Goal: Information Seeking & Learning: Learn about a topic

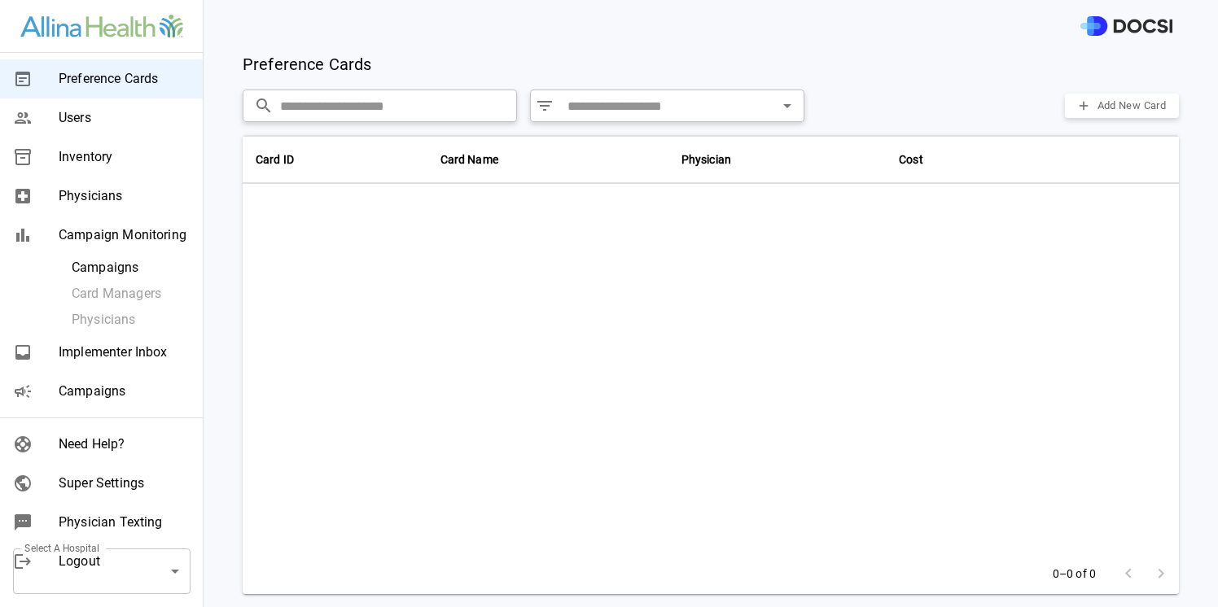
click at [118, 203] on span "Physicians" at bounding box center [124, 196] width 131 height 20
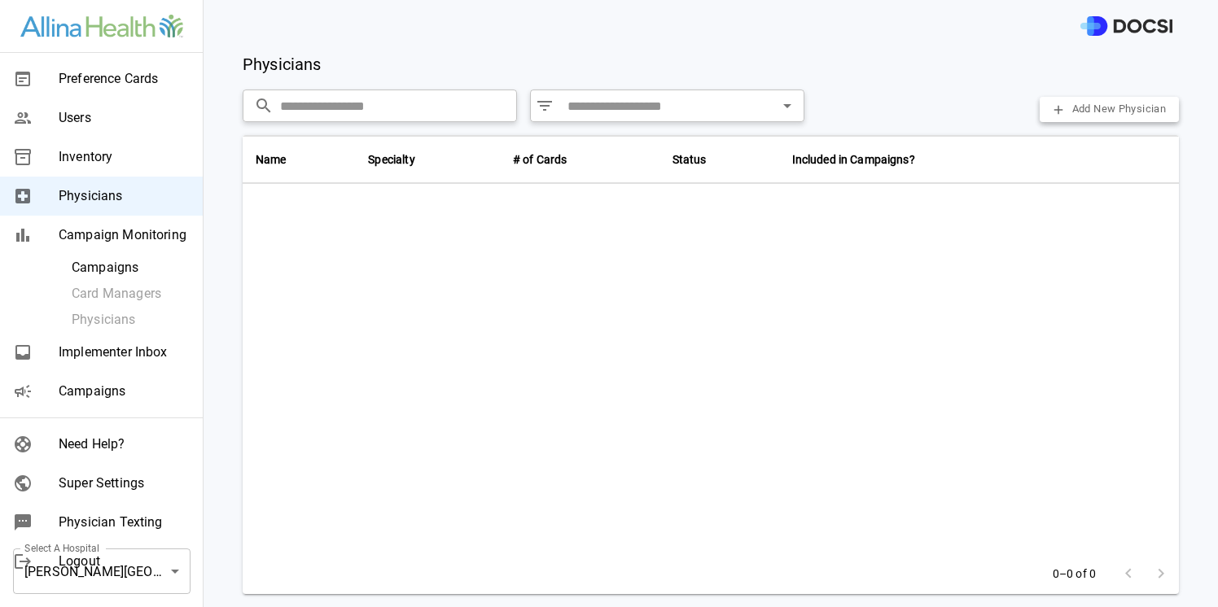
click at [99, 191] on span "Physicians" at bounding box center [124, 196] width 131 height 20
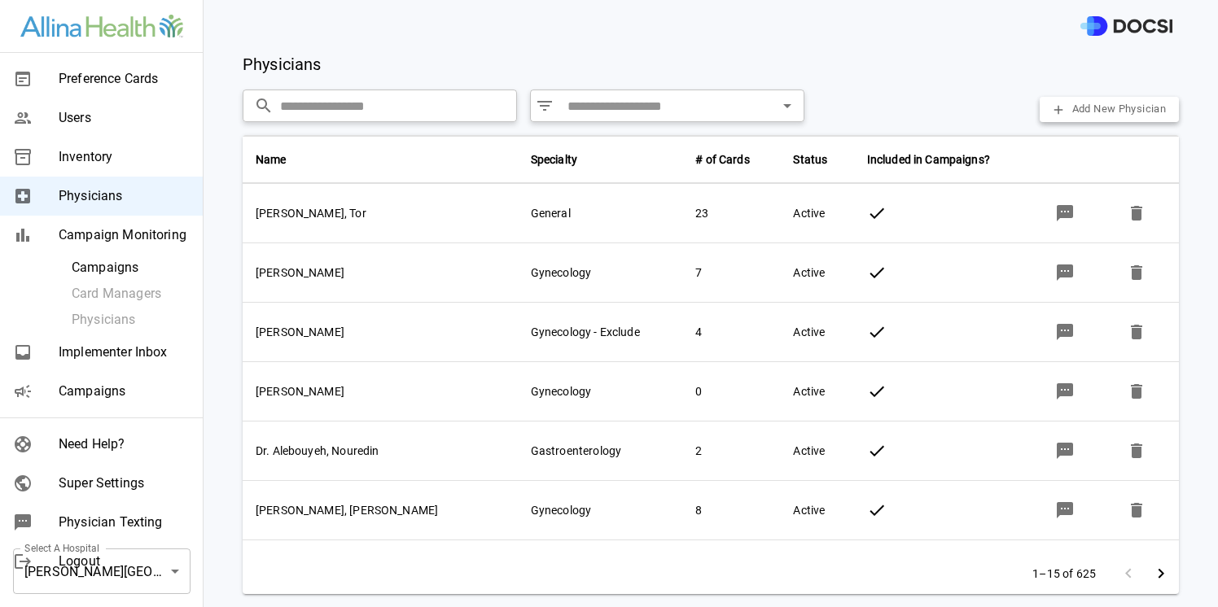
click at [113, 228] on span "Campaign Monitoring" at bounding box center [124, 236] width 131 height 20
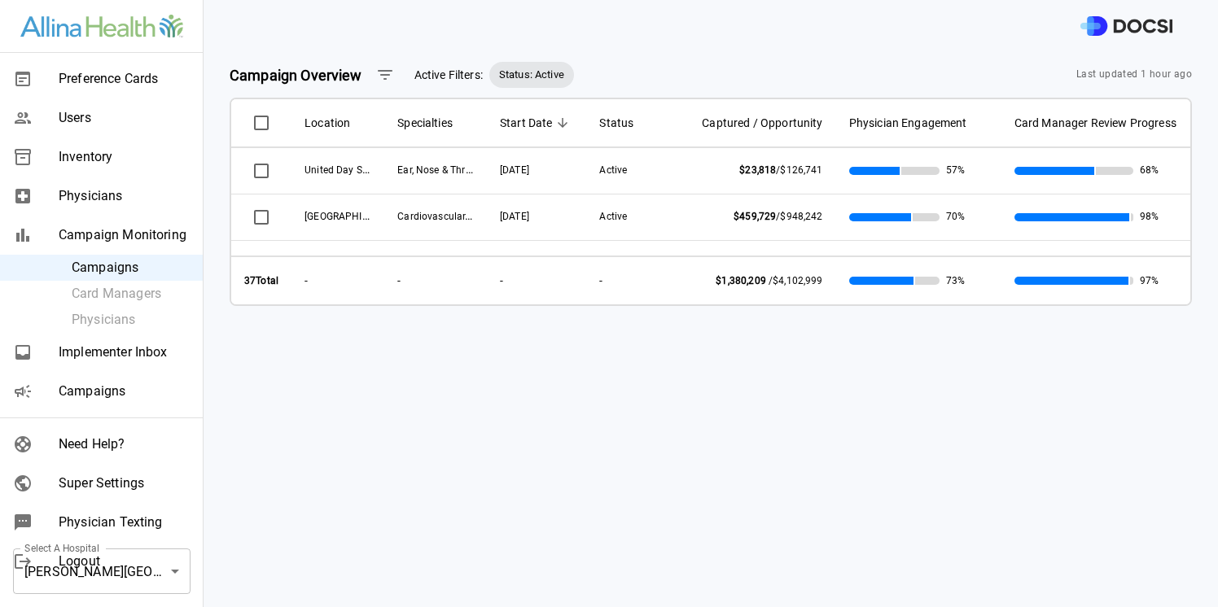
click at [180, 572] on body "Preference Cards Users Inventory Physicians Campaign Monitoring Campaigns Card …" at bounding box center [609, 303] width 1218 height 607
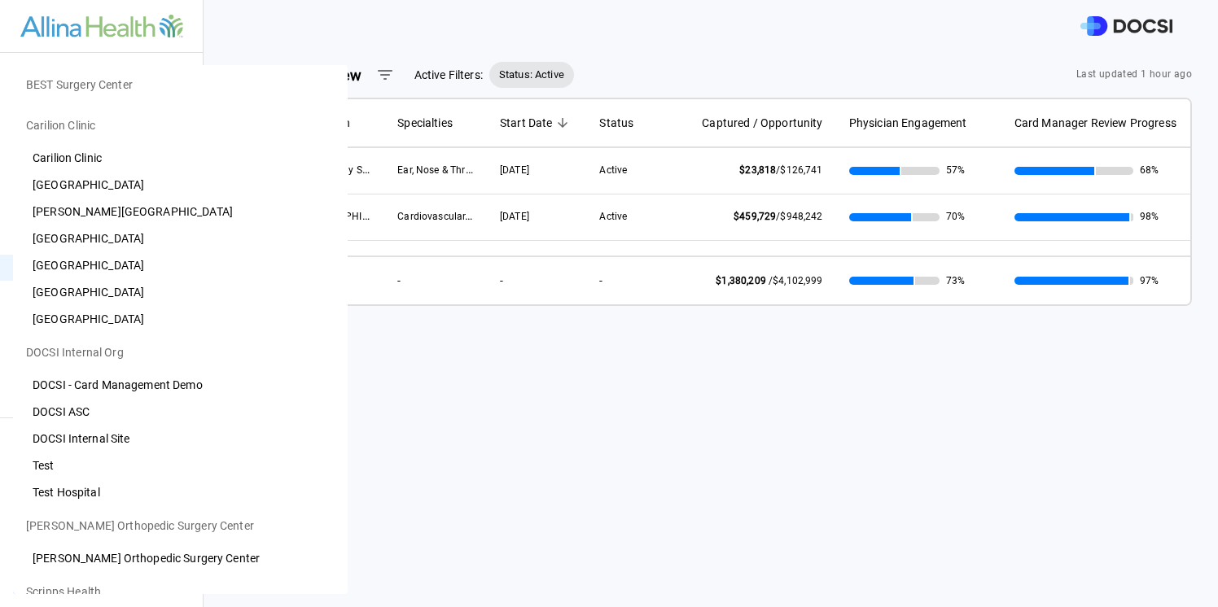
scroll to position [709, 0]
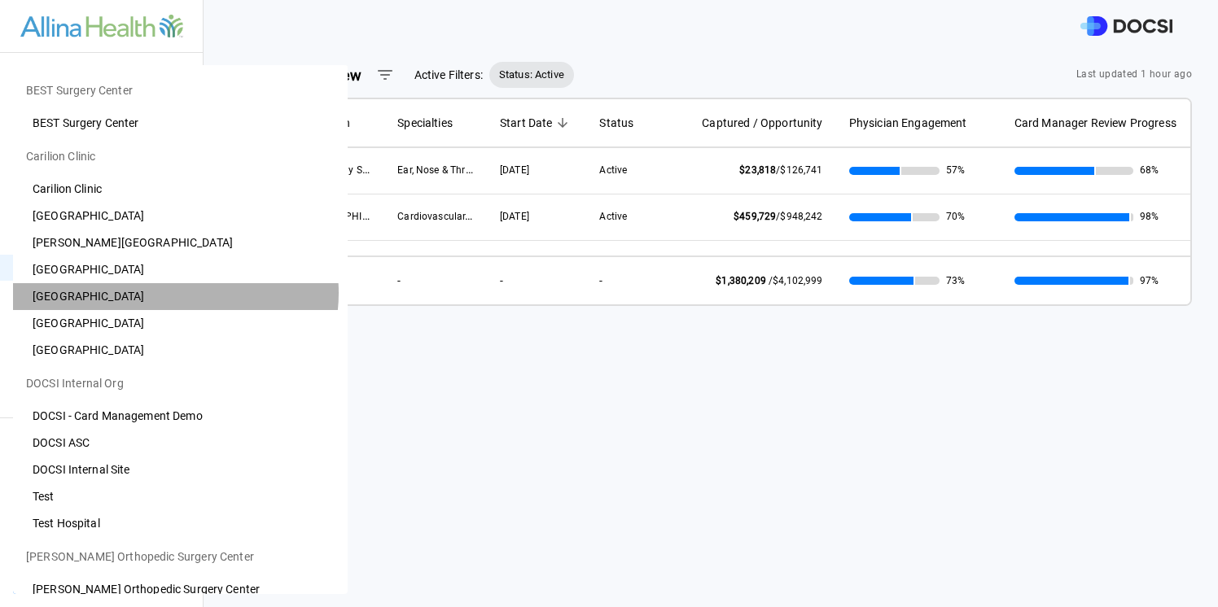
click at [175, 293] on li "Roanoke Community Hospital" at bounding box center [180, 296] width 335 height 27
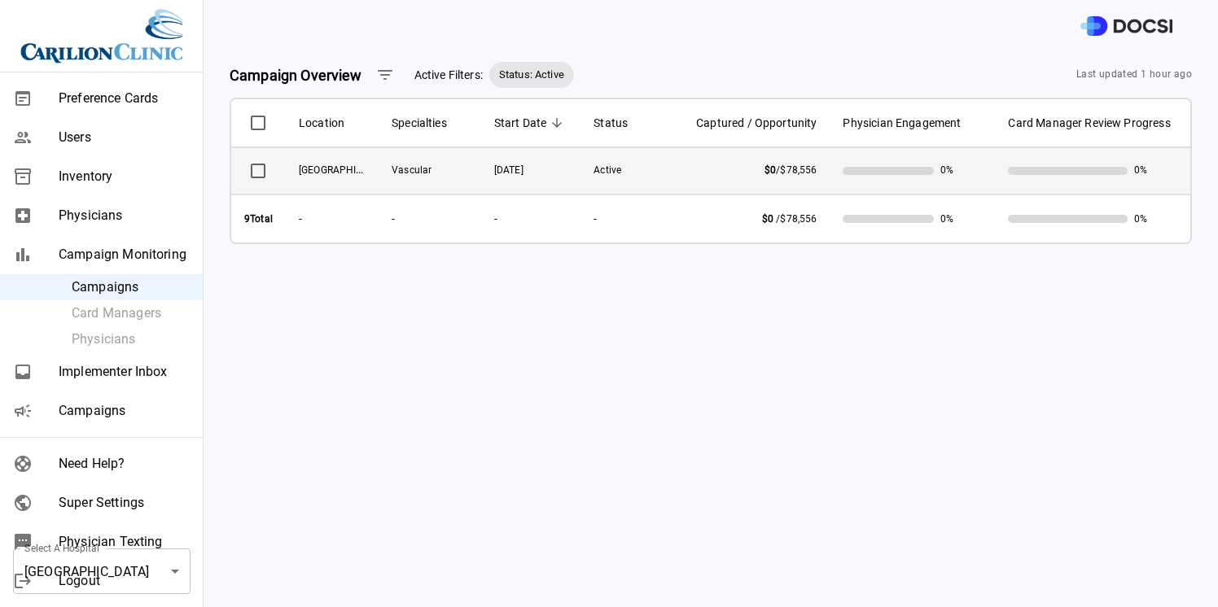
click at [367, 159] on td "[GEOGRAPHIC_DATA]" at bounding box center [332, 171] width 93 height 46
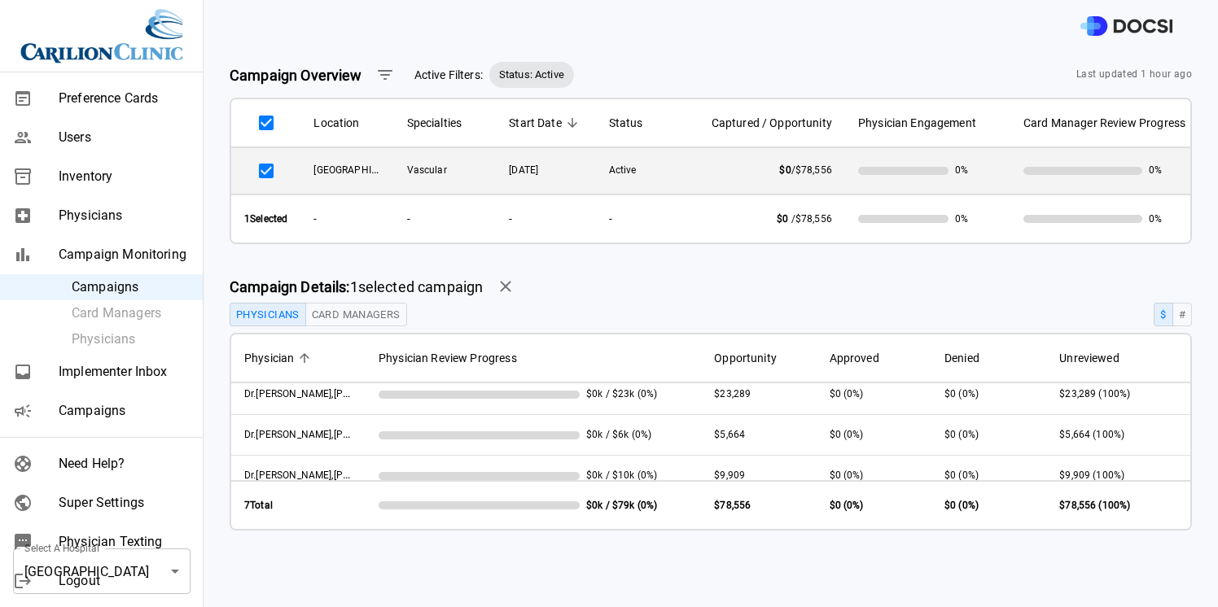
scroll to position [0, 0]
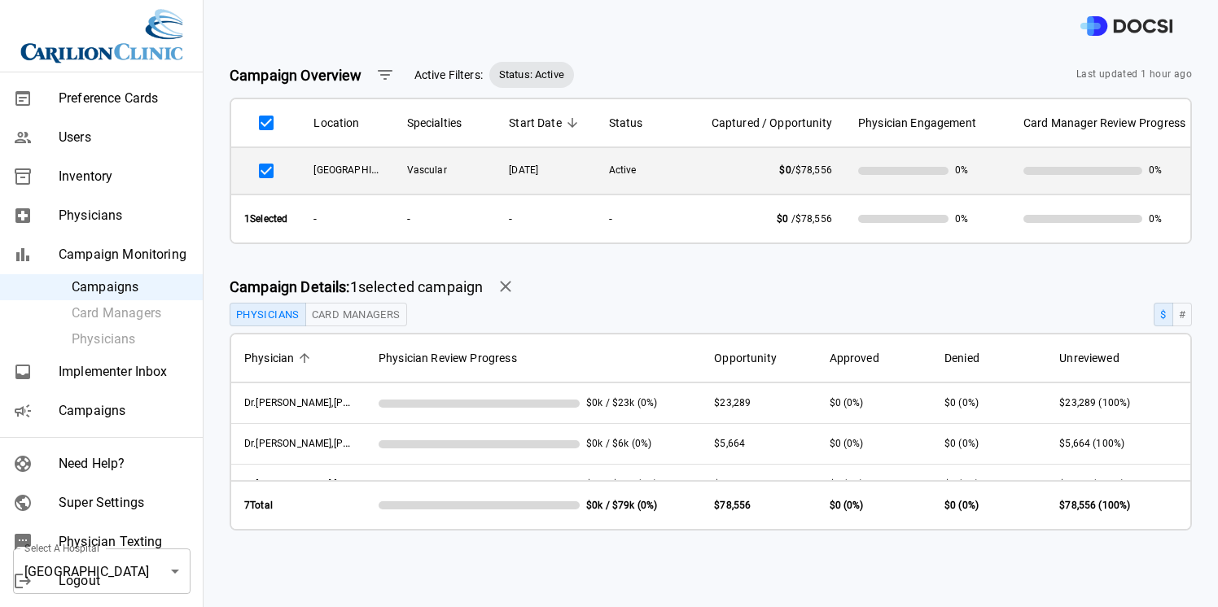
click at [94, 415] on span "Campaigns" at bounding box center [124, 411] width 131 height 20
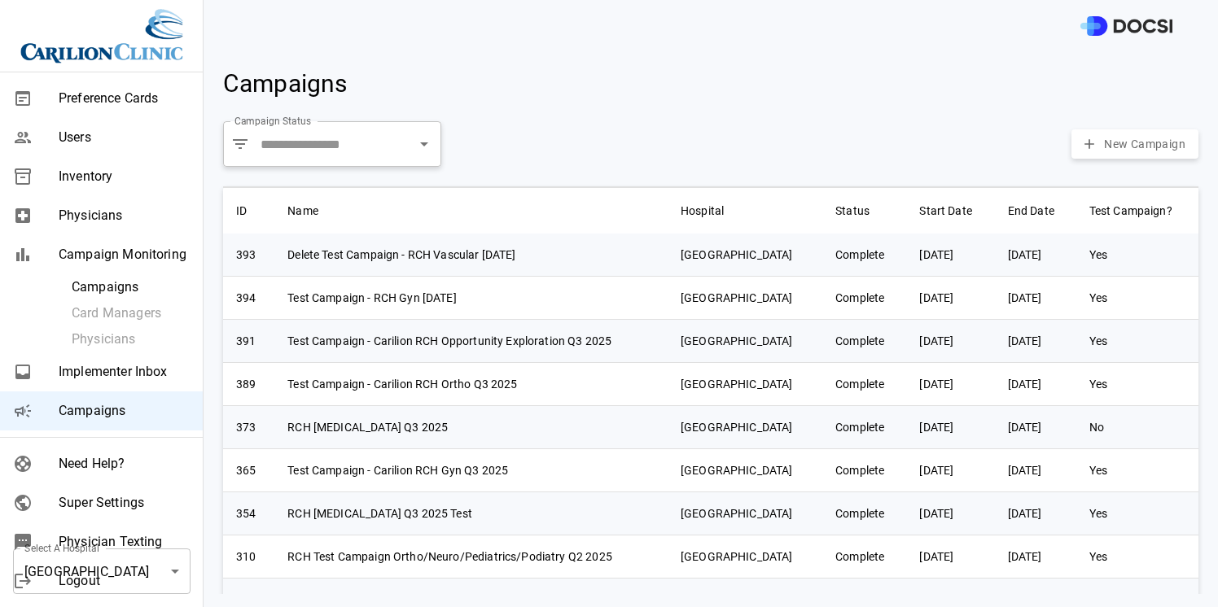
click at [90, 228] on div "Physicians" at bounding box center [101, 215] width 203 height 39
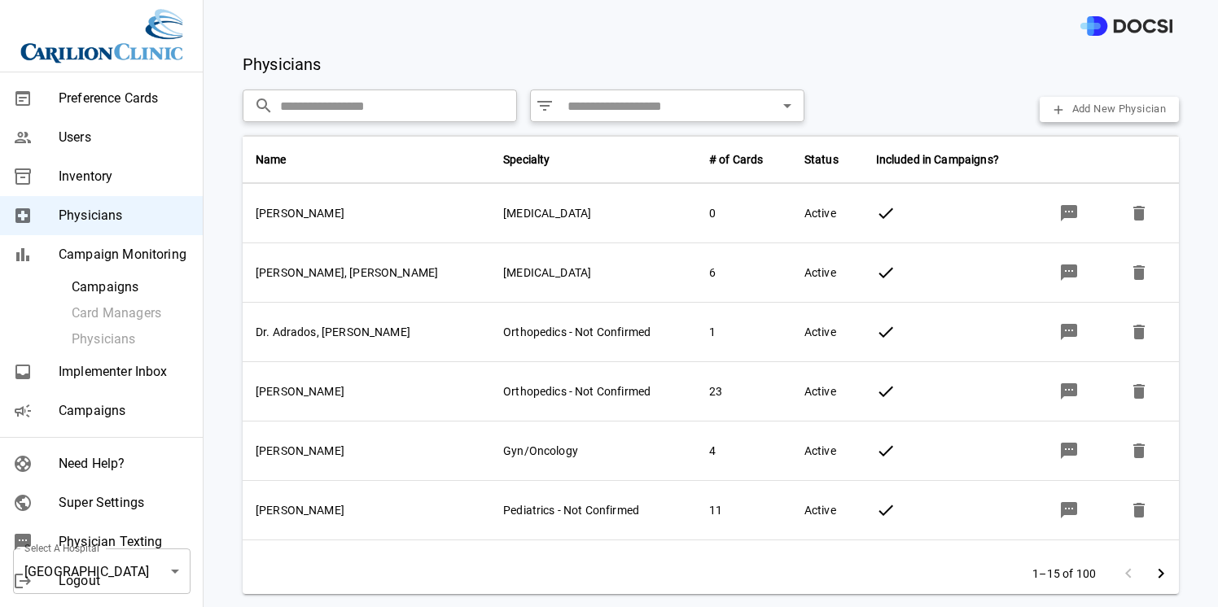
click at [103, 286] on span "Campaigns" at bounding box center [131, 288] width 118 height 20
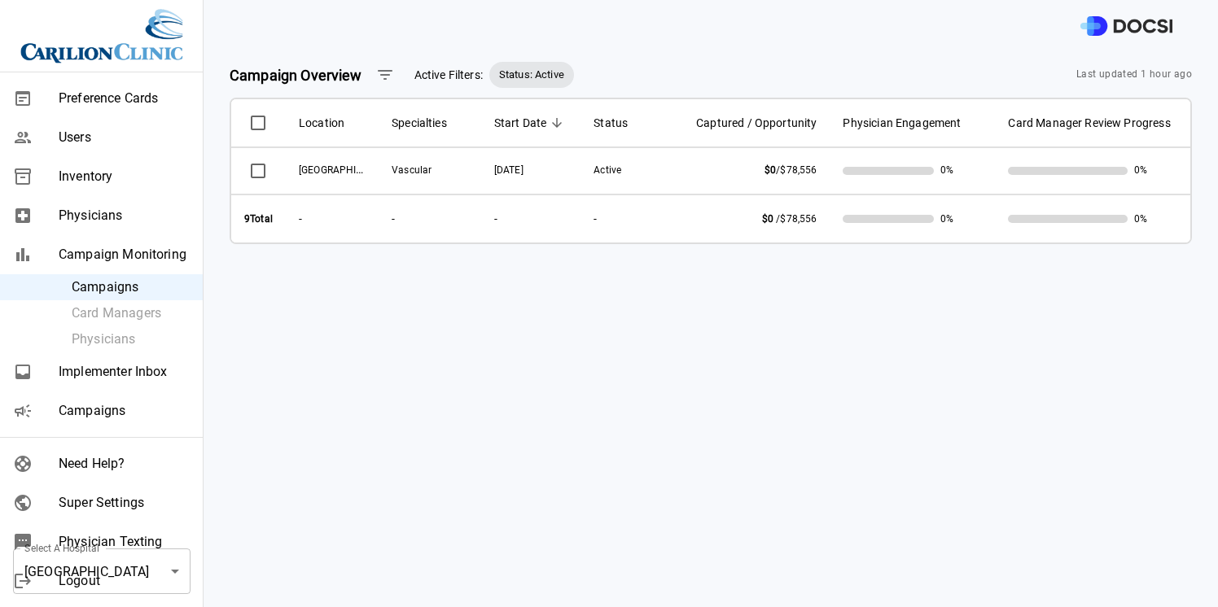
click at [95, 410] on span "Campaigns" at bounding box center [124, 411] width 131 height 20
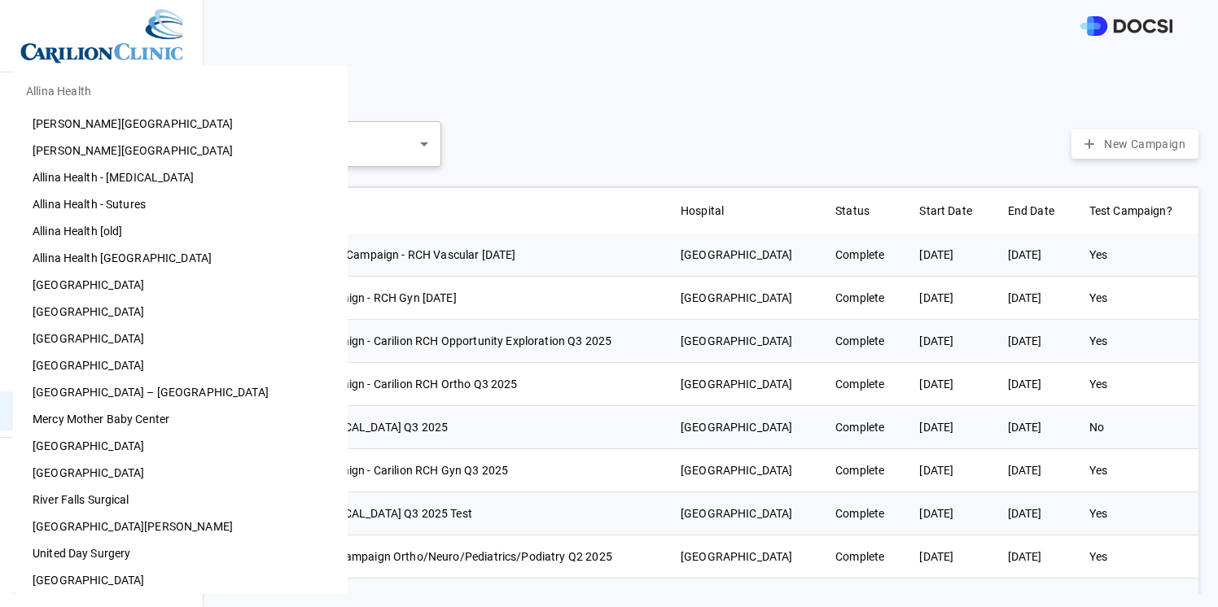
click at [172, 567] on body "Preference Cards Users Inventory Physicians Campaign Monitoring Campaigns Card …" at bounding box center [609, 303] width 1218 height 607
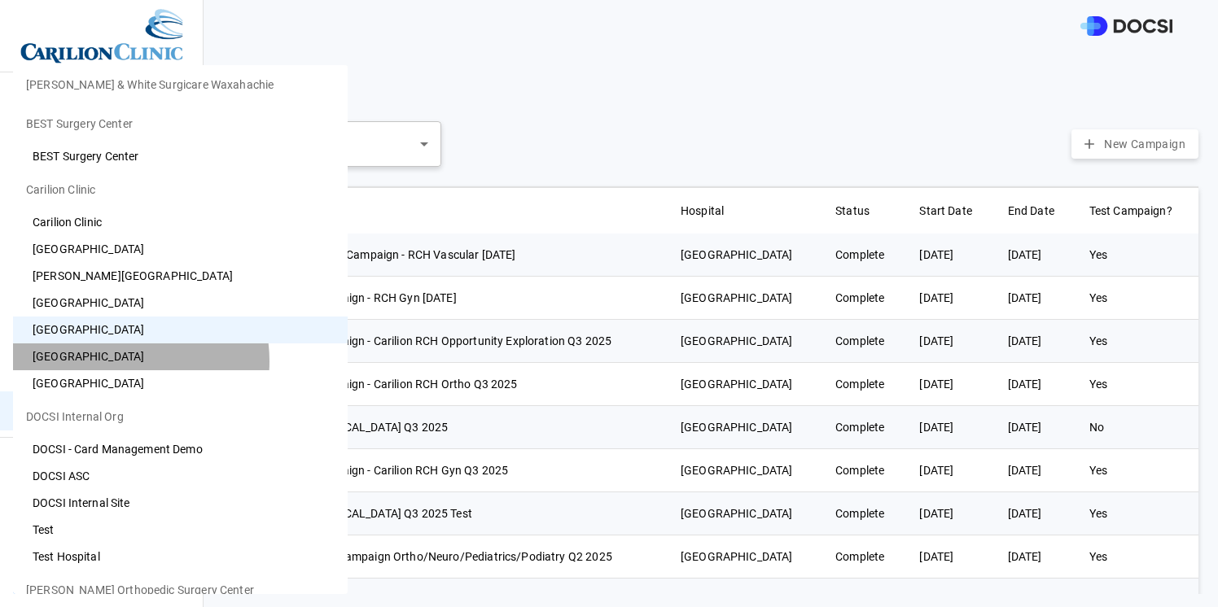
click at [114, 361] on li "[GEOGRAPHIC_DATA]" at bounding box center [180, 357] width 335 height 27
type input "**"
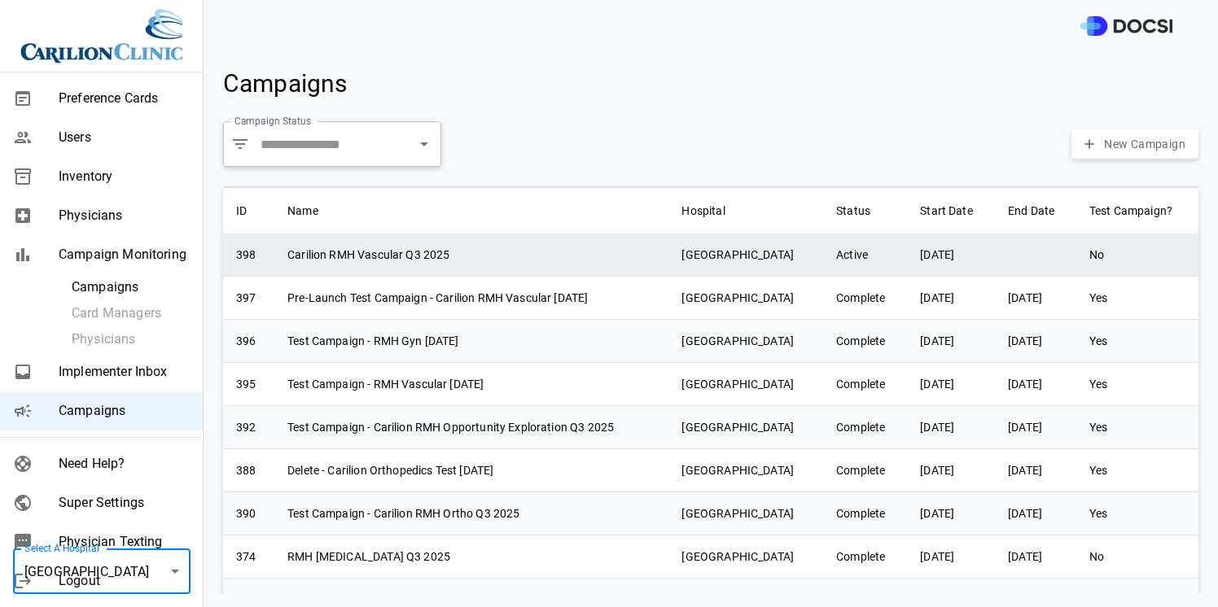
click at [414, 253] on td "Carilion RMH Vascular Q3 2025" at bounding box center [471, 255] width 394 height 43
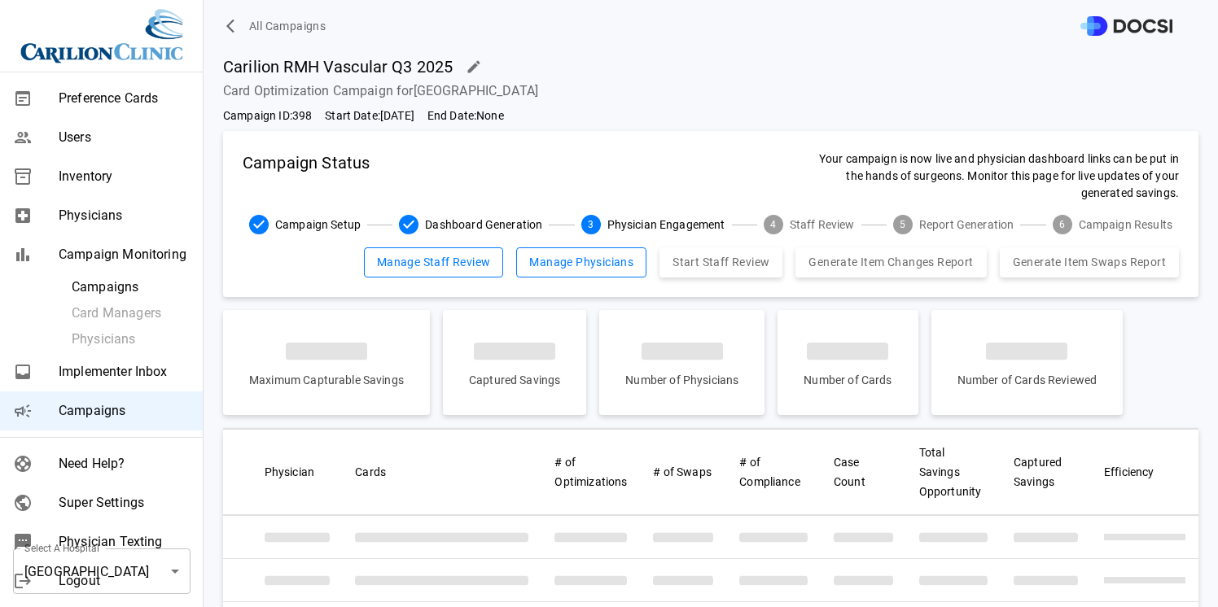
click at [561, 263] on button "Manage Physicians" at bounding box center [581, 263] width 130 height 30
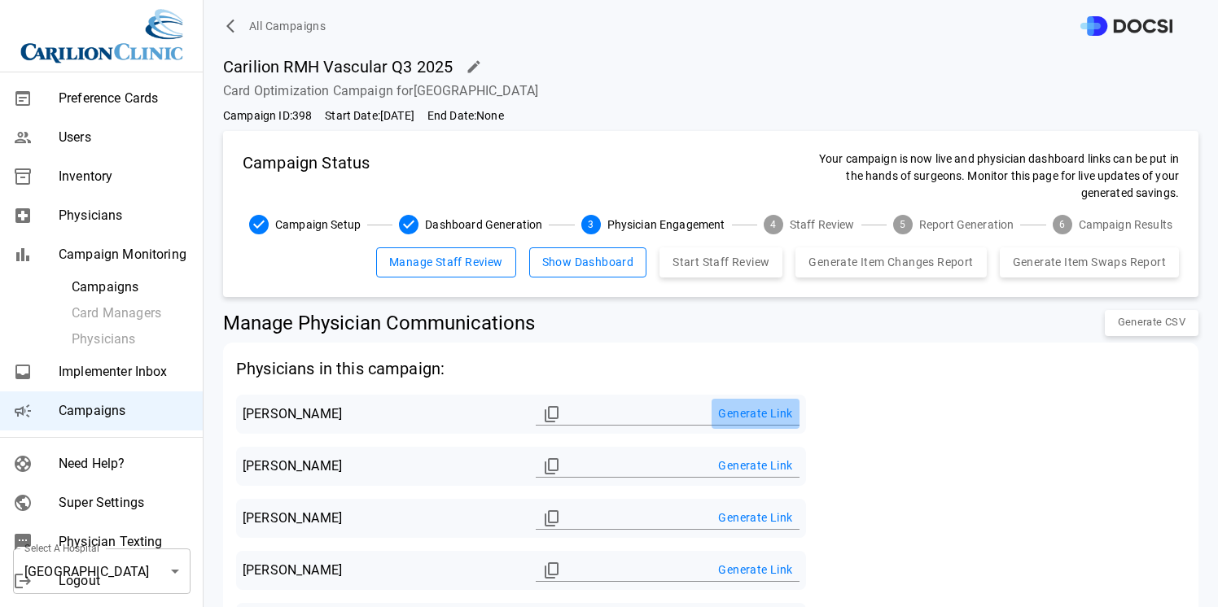
click at [772, 418] on button "Generate Link" at bounding box center [755, 414] width 87 height 30
type input "**********"
click at [545, 410] on icon "Copied!" at bounding box center [552, 414] width 14 height 16
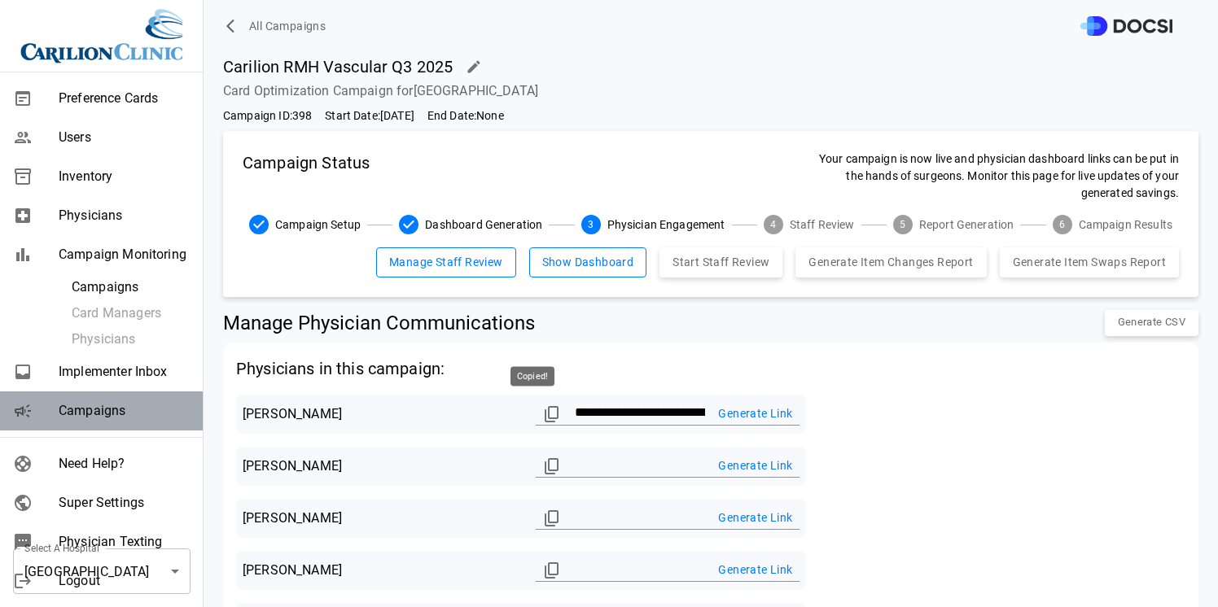
click at [147, 428] on div "Campaigns" at bounding box center [101, 411] width 203 height 39
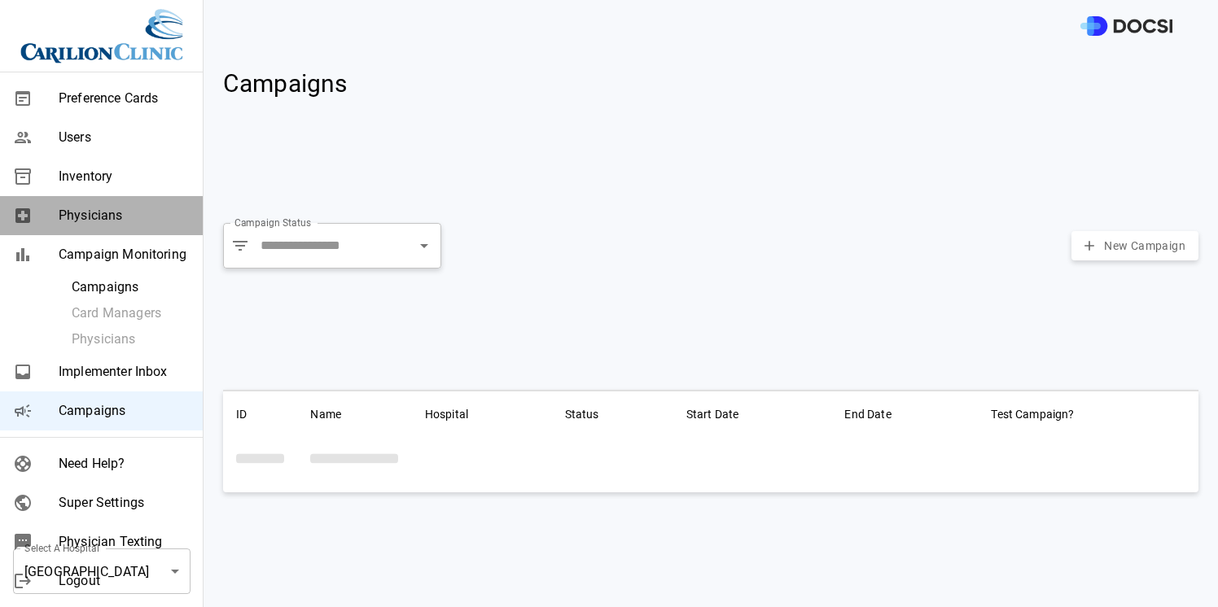
click at [116, 221] on span "Physicians" at bounding box center [124, 216] width 131 height 20
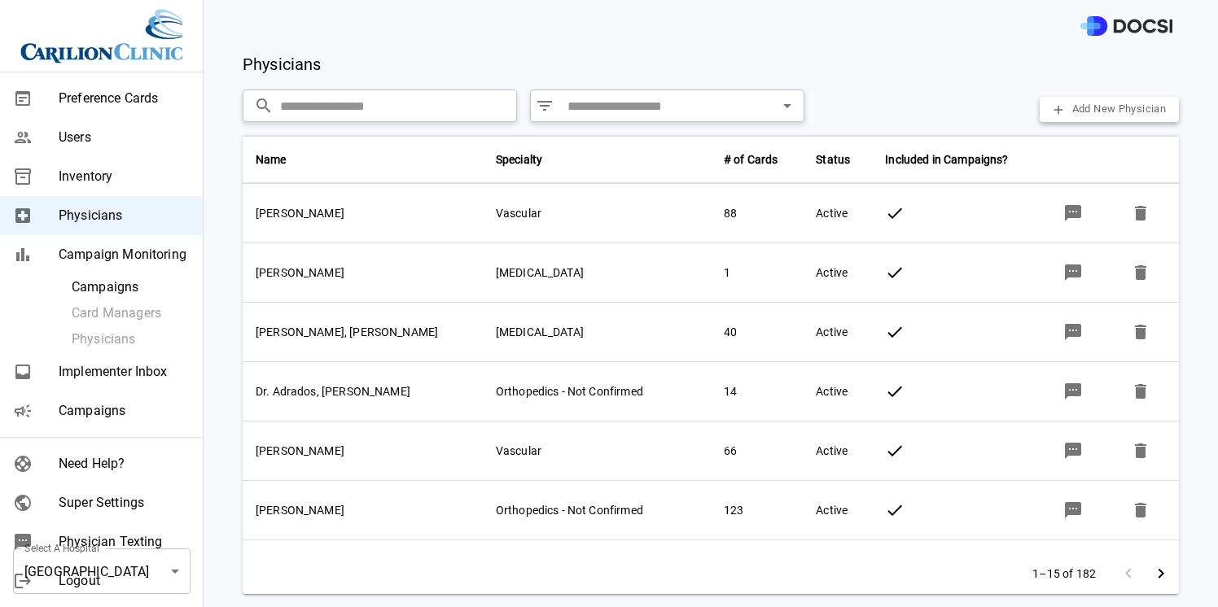
click at [126, 419] on span "Campaigns" at bounding box center [124, 411] width 131 height 20
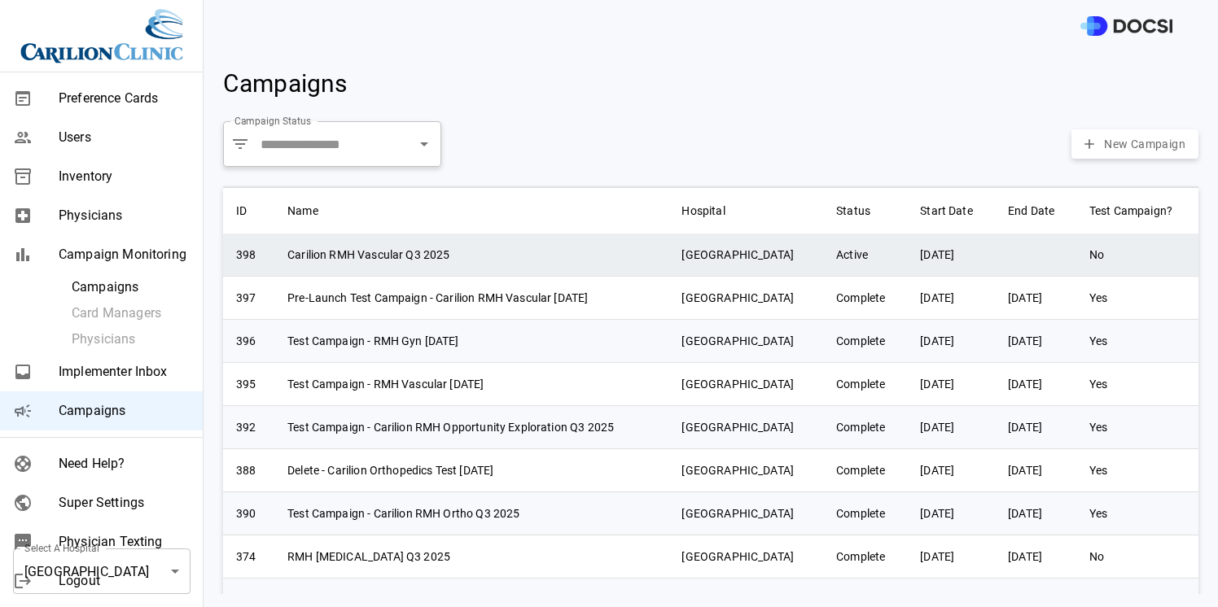
click at [331, 266] on td "Carilion RMH Vascular Q3 2025" at bounding box center [471, 255] width 394 height 43
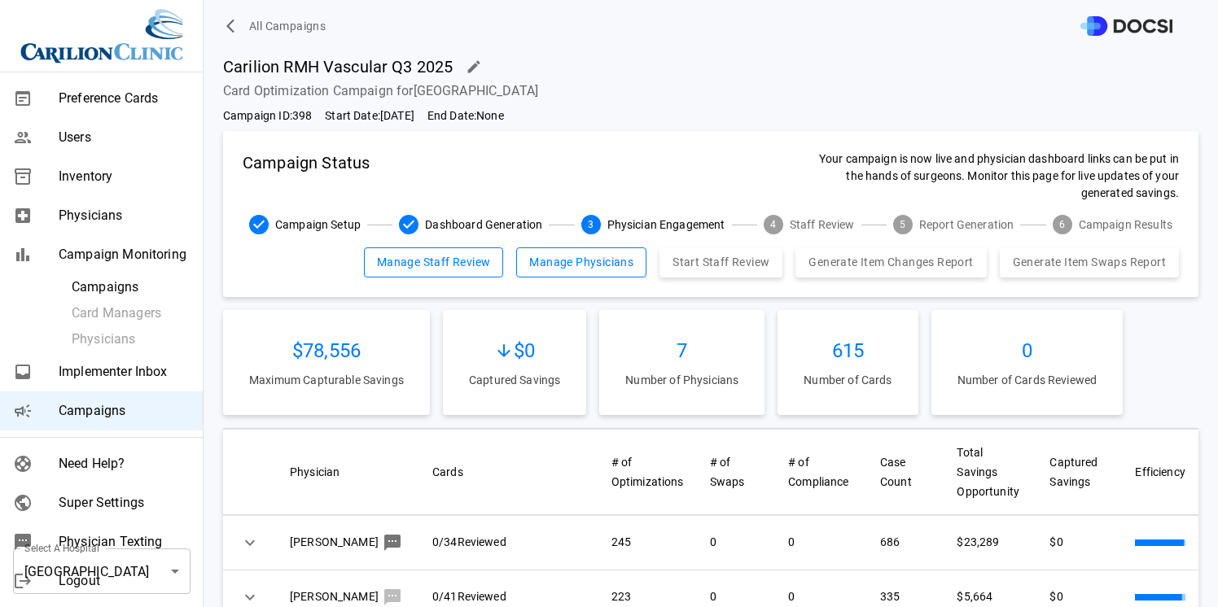
click at [96, 212] on span "Physicians" at bounding box center [124, 216] width 131 height 20
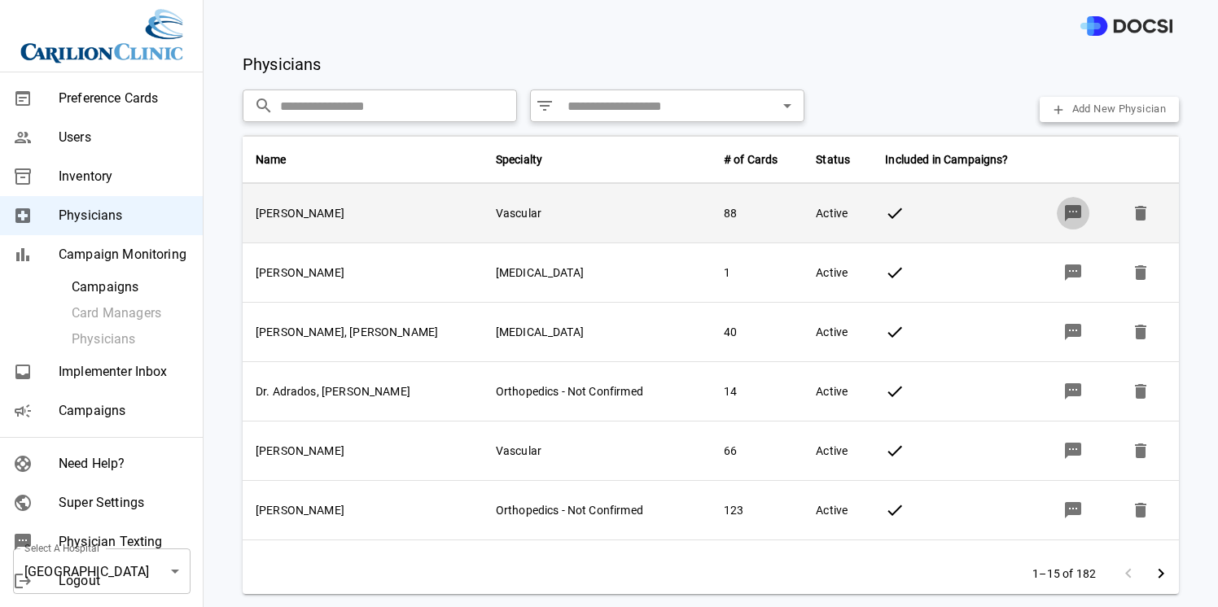
click at [1065, 208] on icon "button" at bounding box center [1073, 213] width 16 height 16
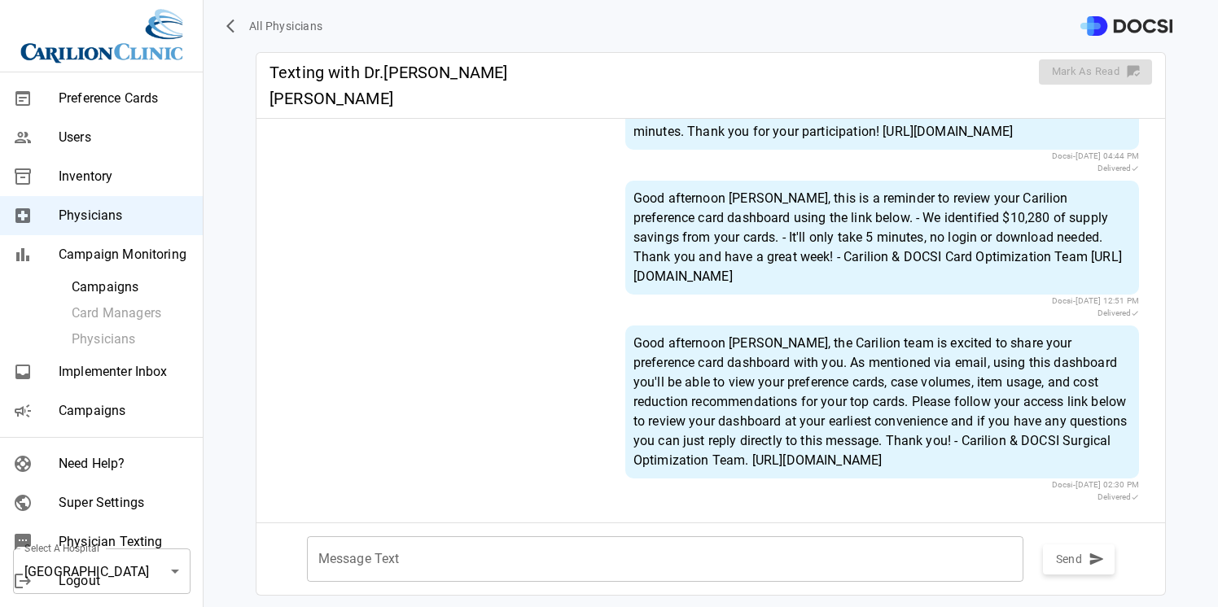
scroll to position [292, 0]
click at [824, 357] on div "Good afternoon Dr. Adams, the Carilion team is excited to share your preference…" at bounding box center [882, 402] width 514 height 153
click at [852, 406] on div "Good afternoon Dr. Adams, the Carilion team is excited to share your preference…" at bounding box center [882, 402] width 514 height 153
click at [261, 28] on span "All Physicians" at bounding box center [286, 26] width 74 height 20
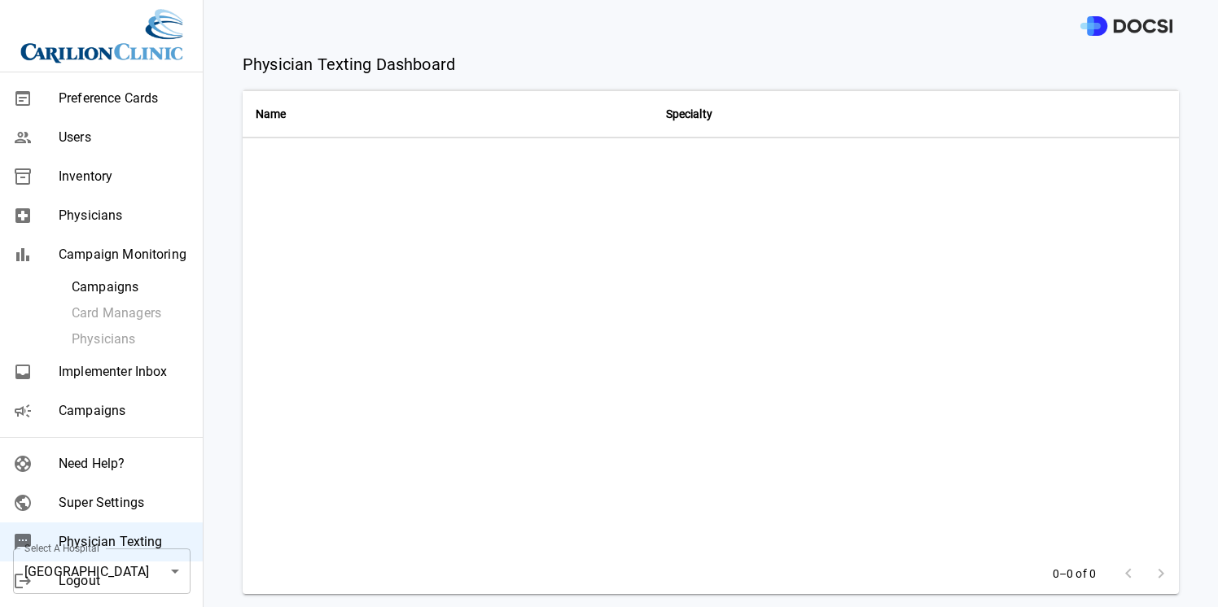
click at [76, 225] on span "Physicians" at bounding box center [124, 216] width 131 height 20
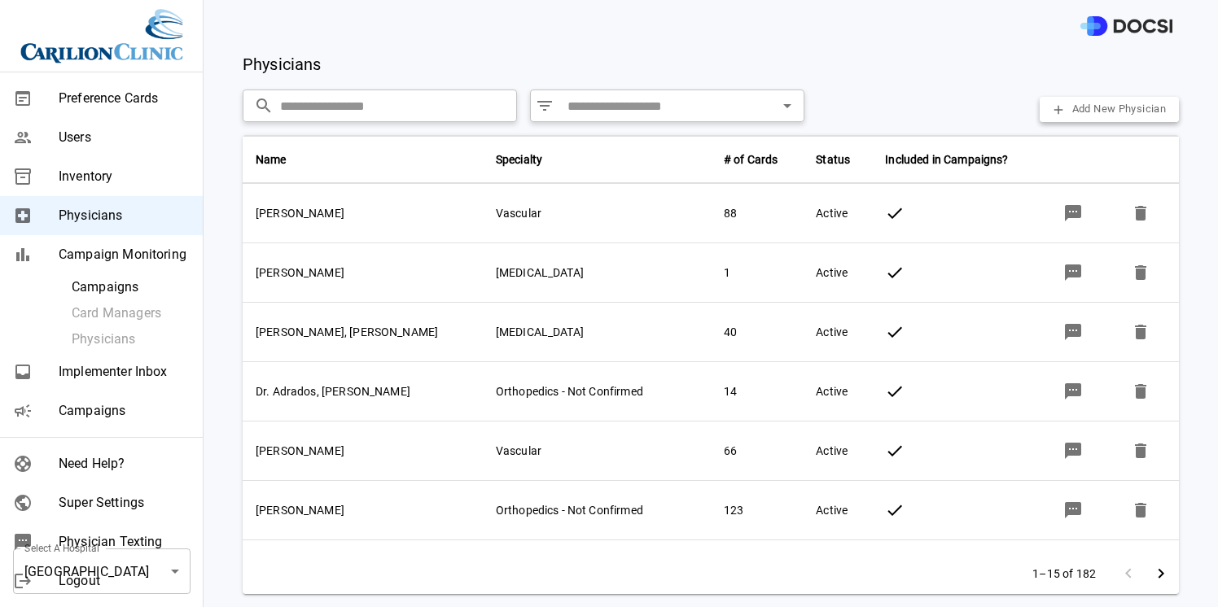
click at [324, 99] on input "text" at bounding box center [398, 106] width 237 height 33
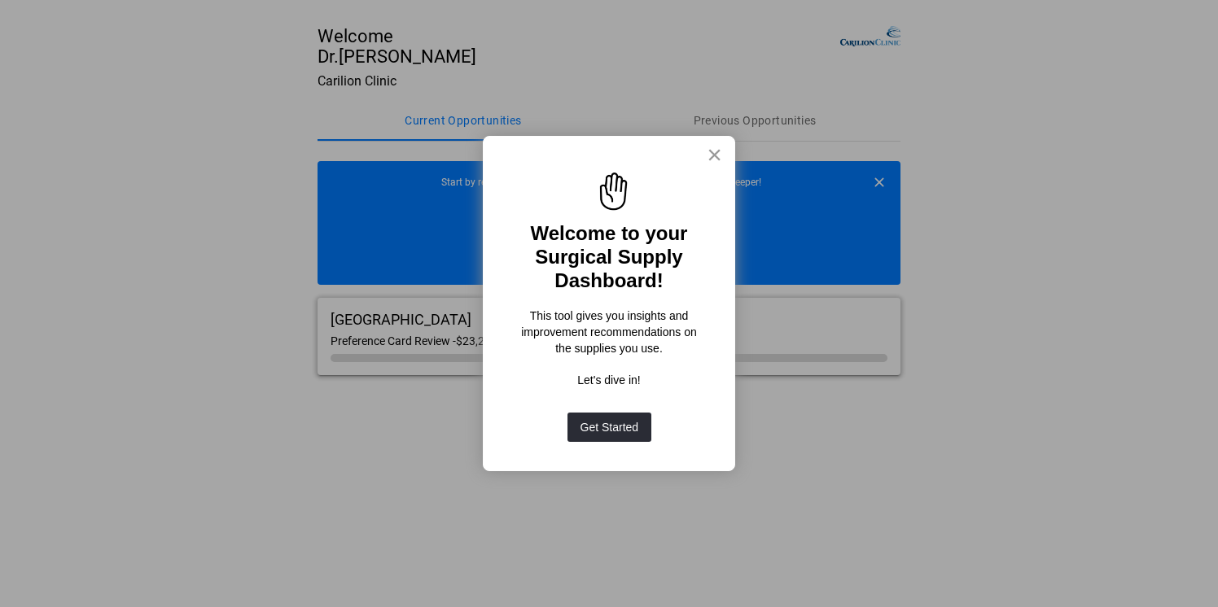
click at [712, 158] on button "×" at bounding box center [714, 155] width 15 height 26
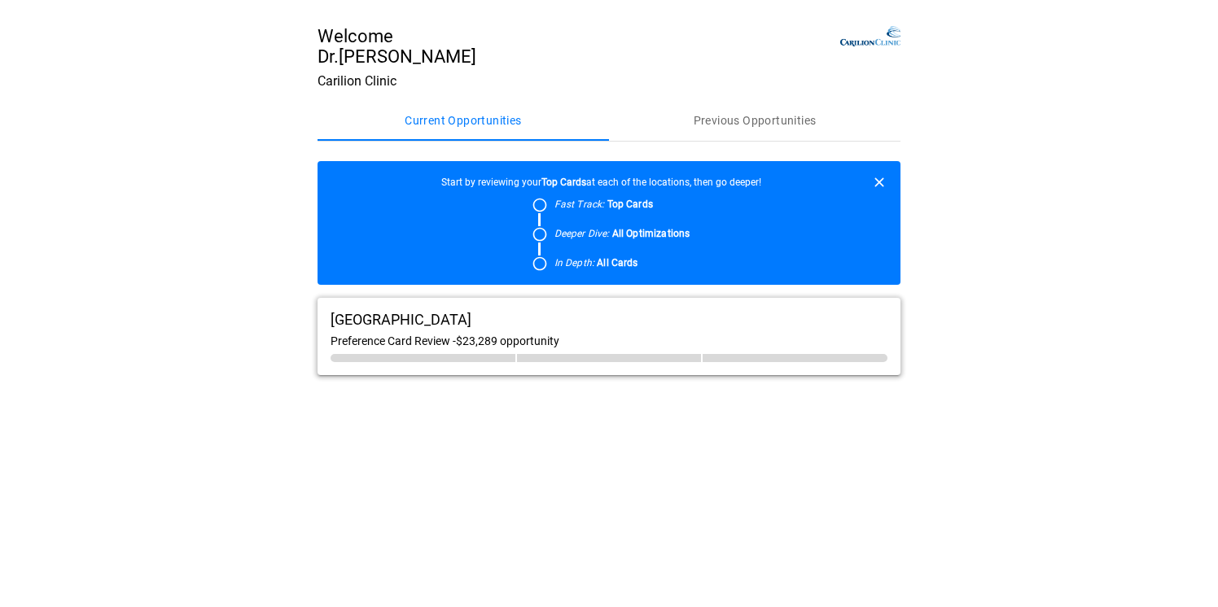
click at [520, 314] on div "[GEOGRAPHIC_DATA]" at bounding box center [609, 319] width 557 height 17
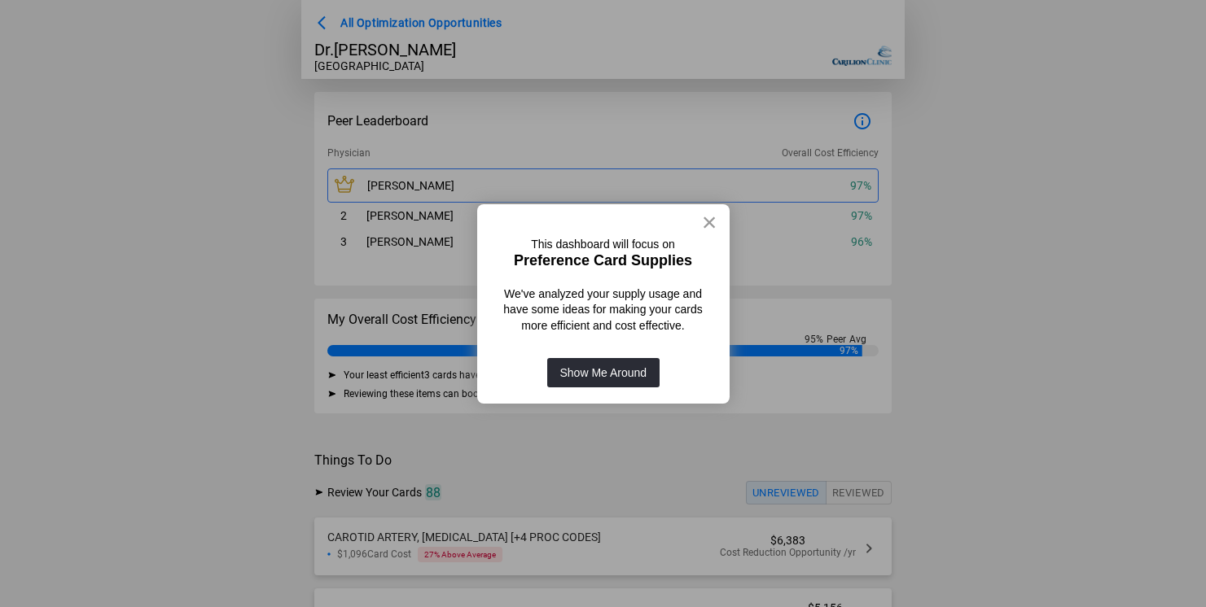
click at [705, 219] on button "×" at bounding box center [709, 222] width 15 height 26
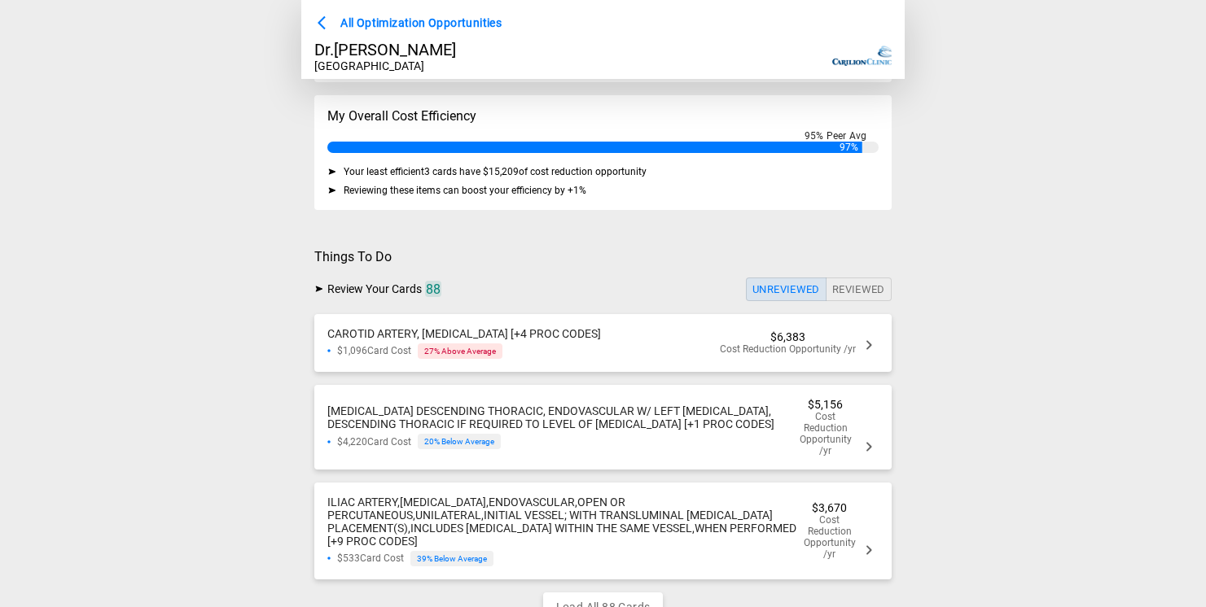
scroll to position [275, 0]
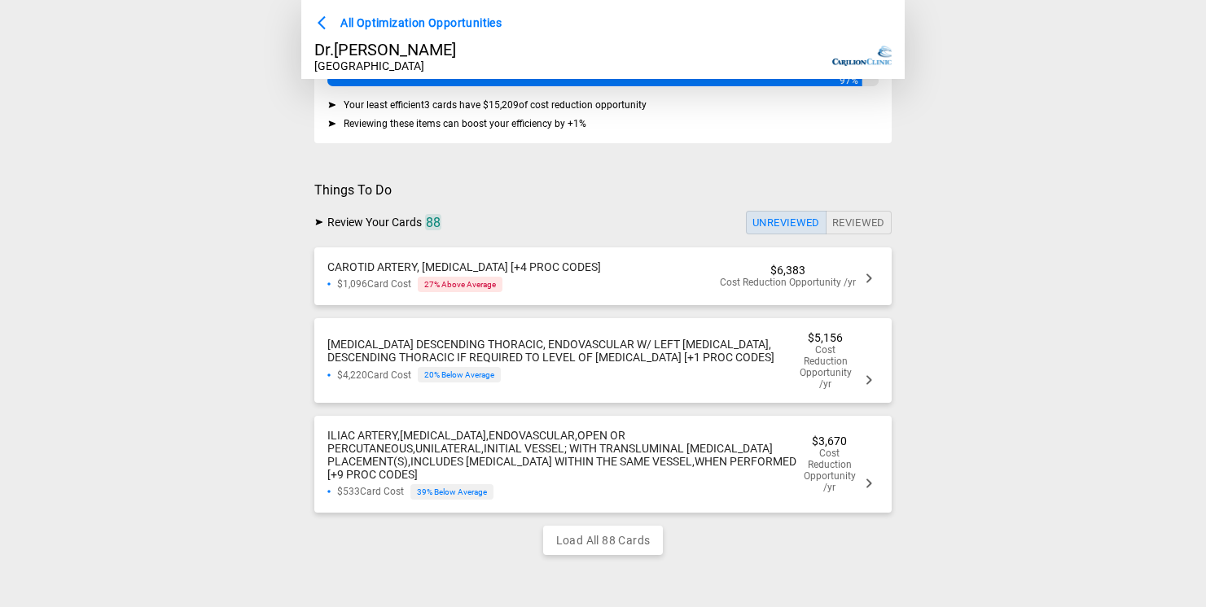
click at [682, 282] on div "CAROTID ARTERY, [MEDICAL_DATA] [+4 PROC CODES] $1,096 Card Cost 27 % Above Aver…" at bounding box center [602, 277] width 577 height 58
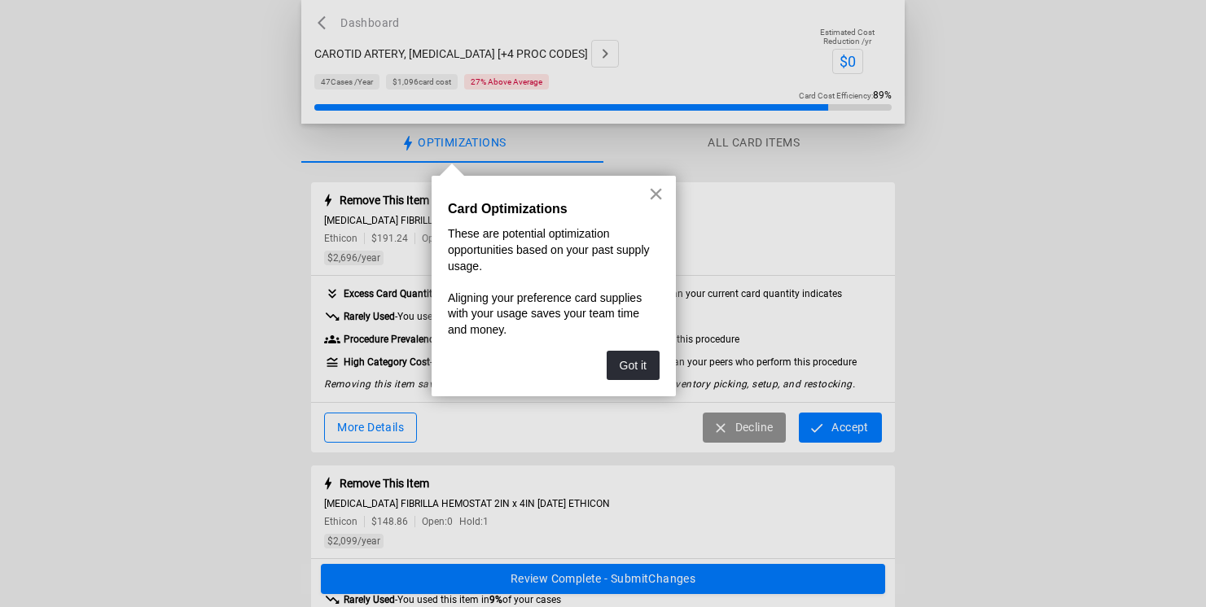
click at [655, 199] on button "×" at bounding box center [655, 194] width 15 height 26
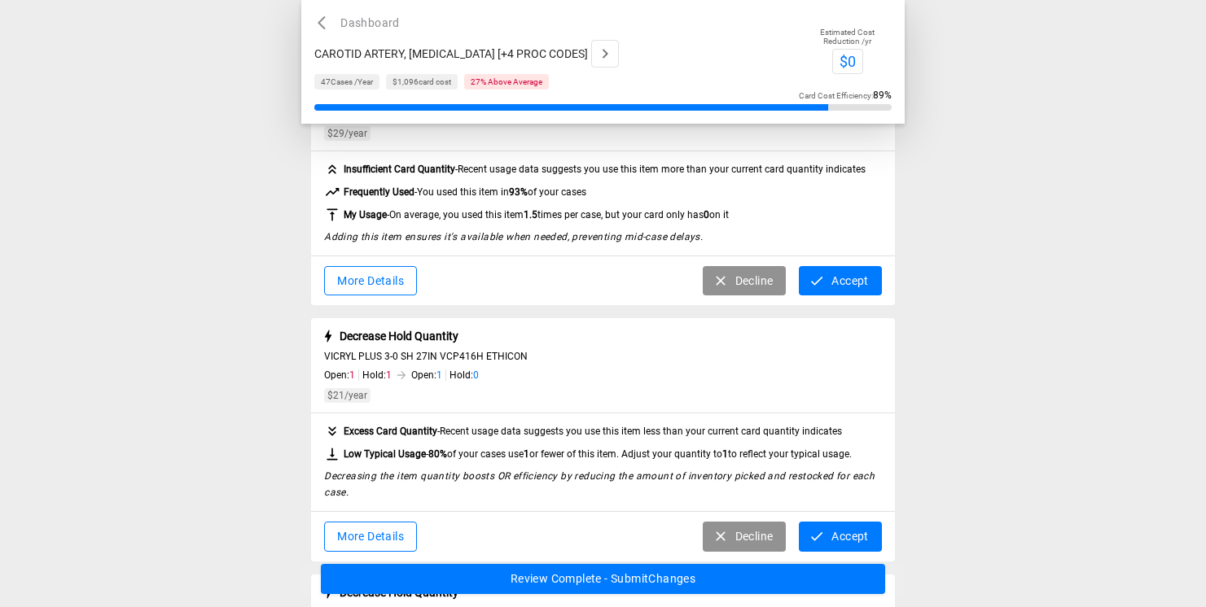
scroll to position [2284, 0]
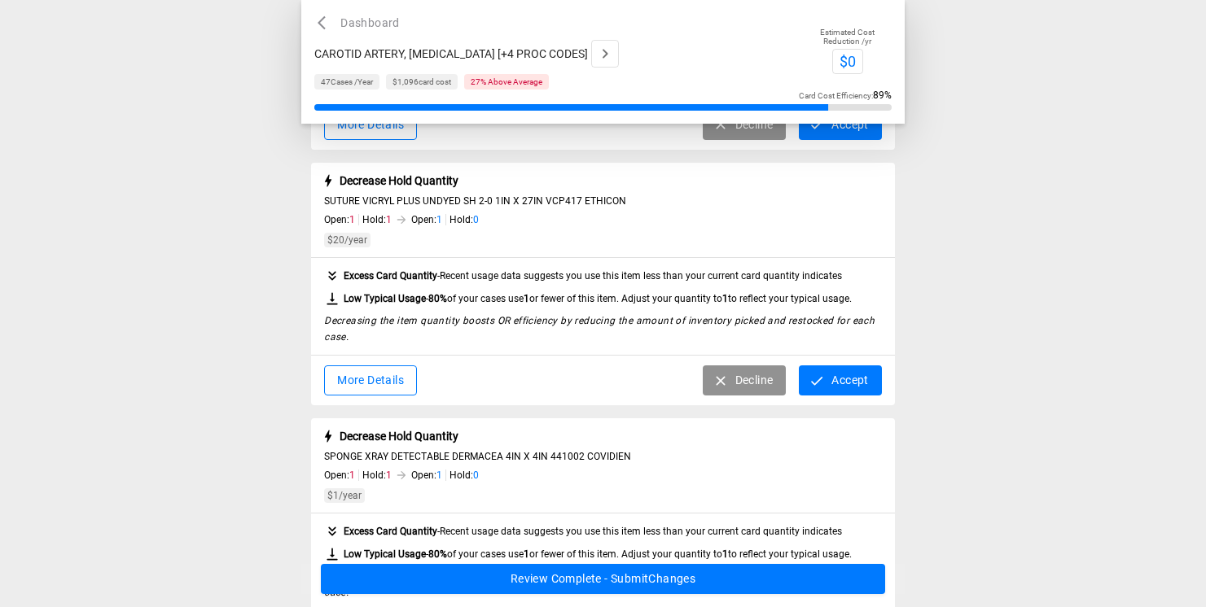
click at [390, 384] on button "More Details" at bounding box center [370, 381] width 93 height 30
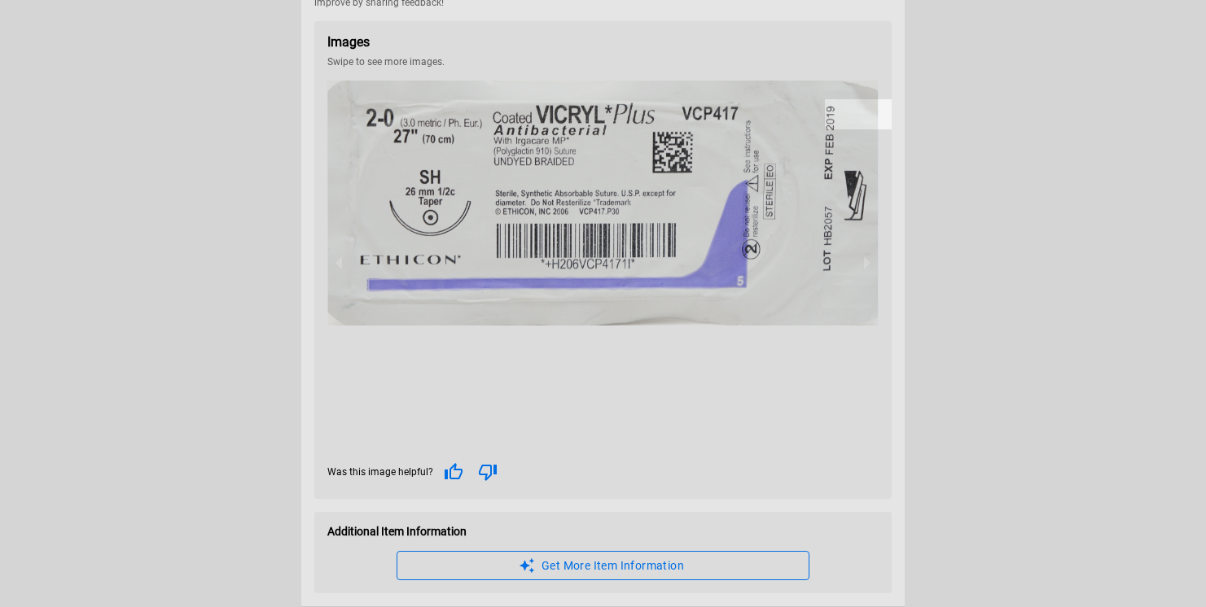
scroll to position [105, 0]
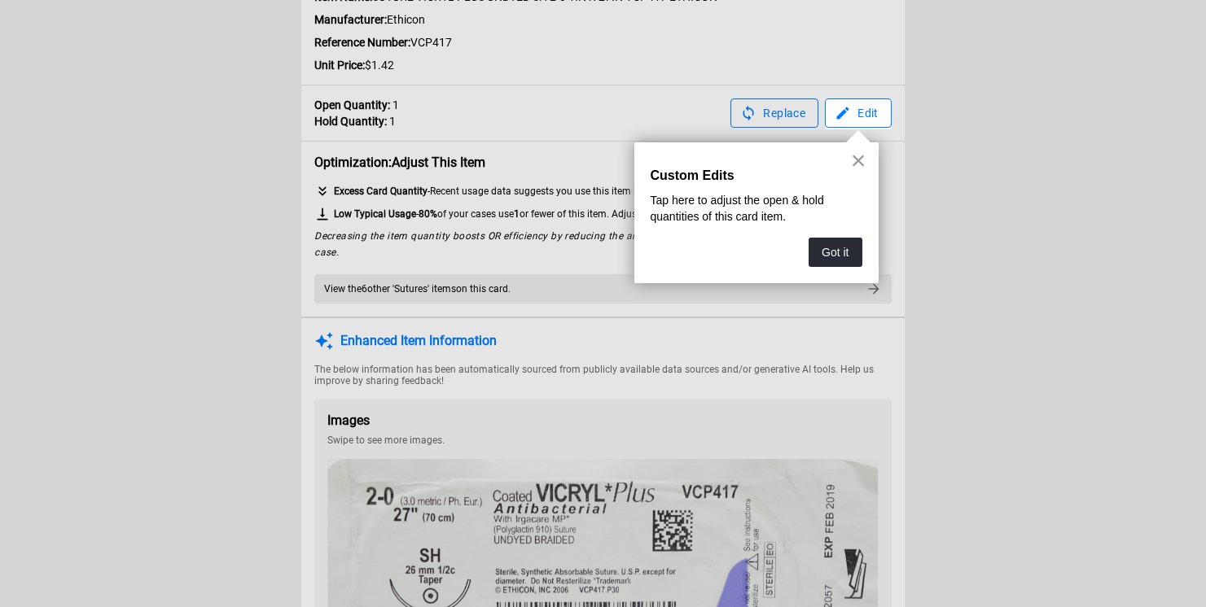
click at [857, 160] on button "×" at bounding box center [858, 160] width 15 height 26
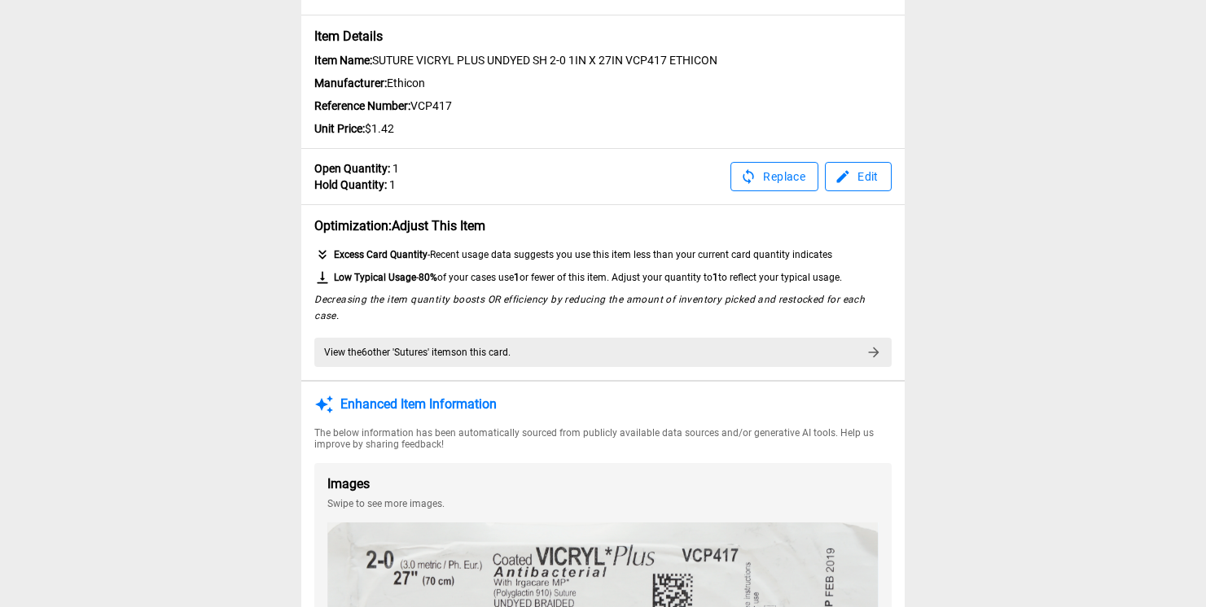
scroll to position [0, 0]
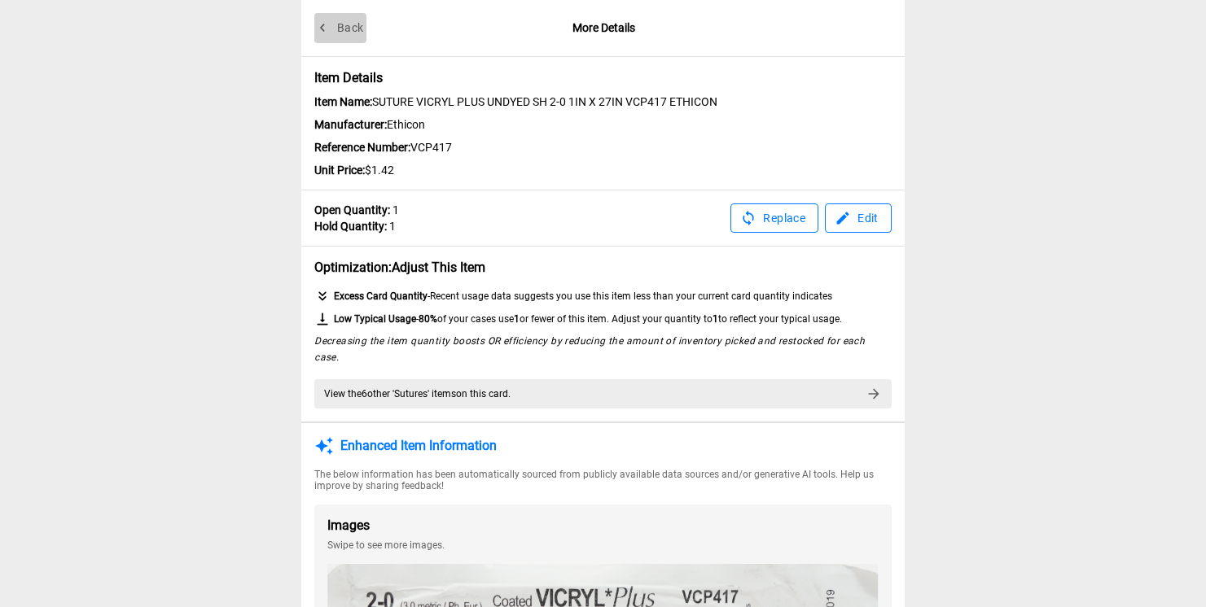
click at [326, 37] on button "Back" at bounding box center [340, 28] width 52 height 30
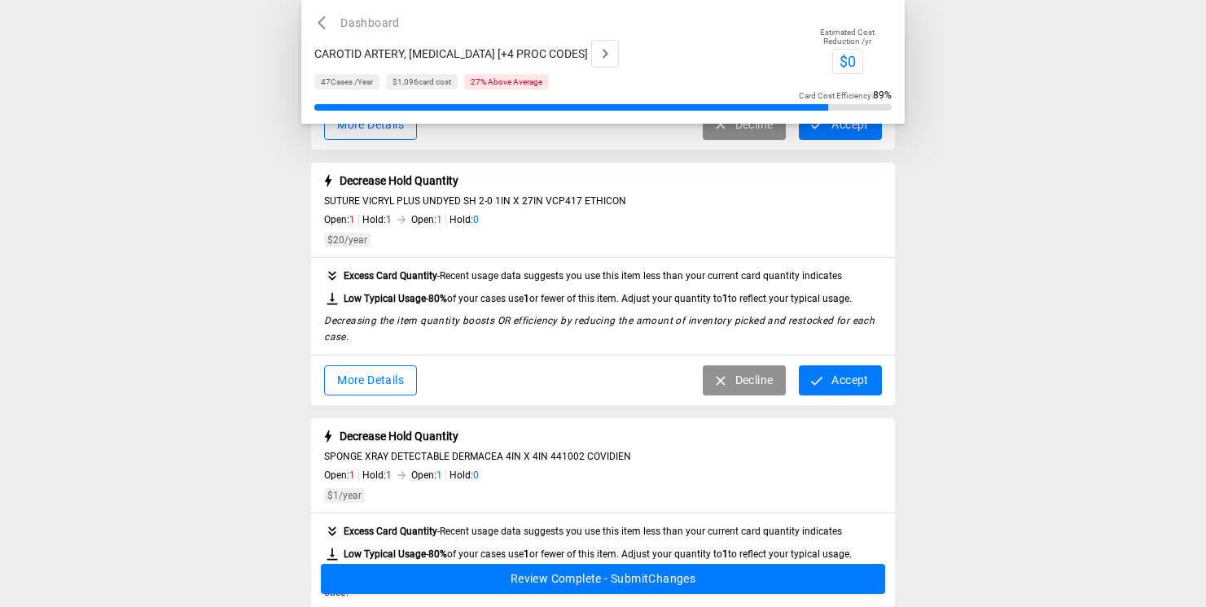
scroll to position [2284, 0]
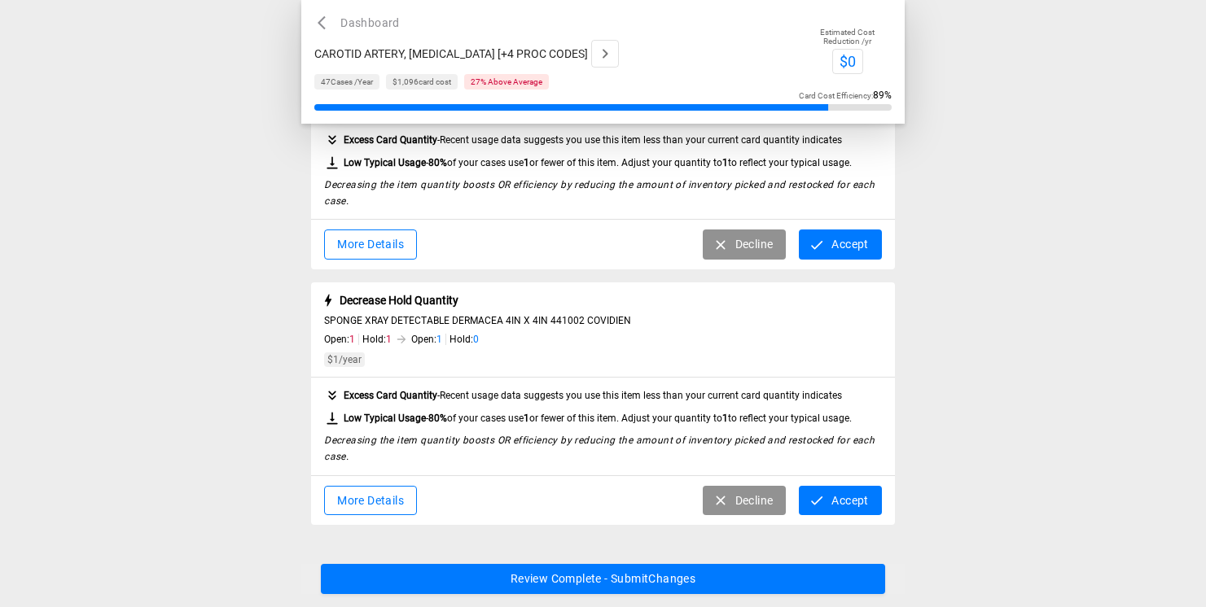
click at [370, 488] on button "More Details" at bounding box center [370, 501] width 93 height 30
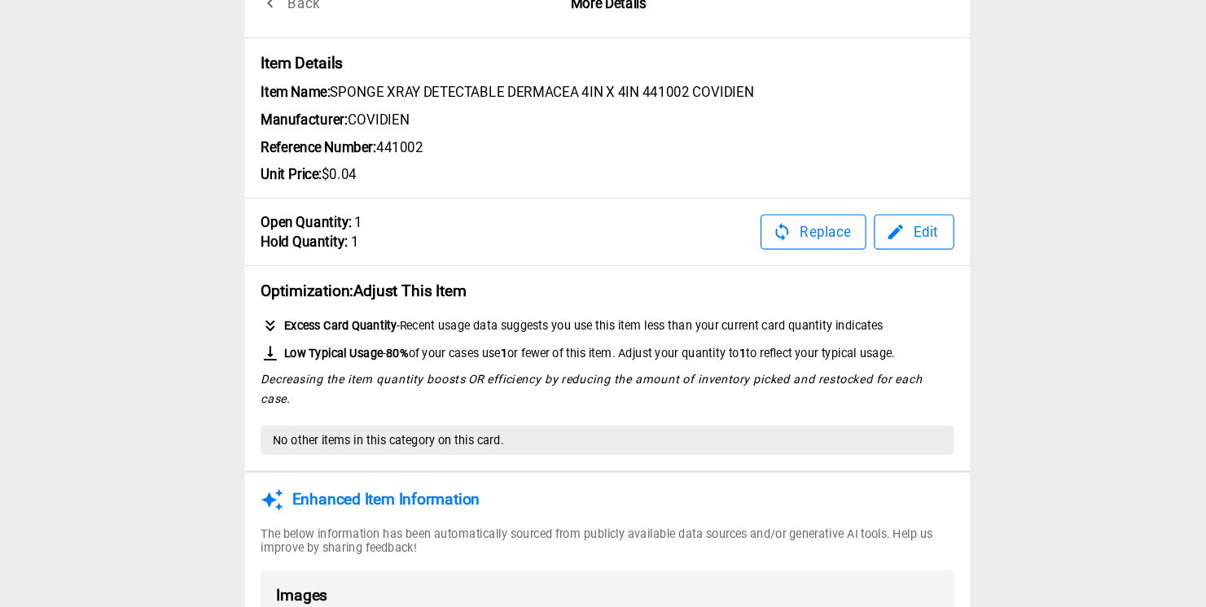
scroll to position [0, 0]
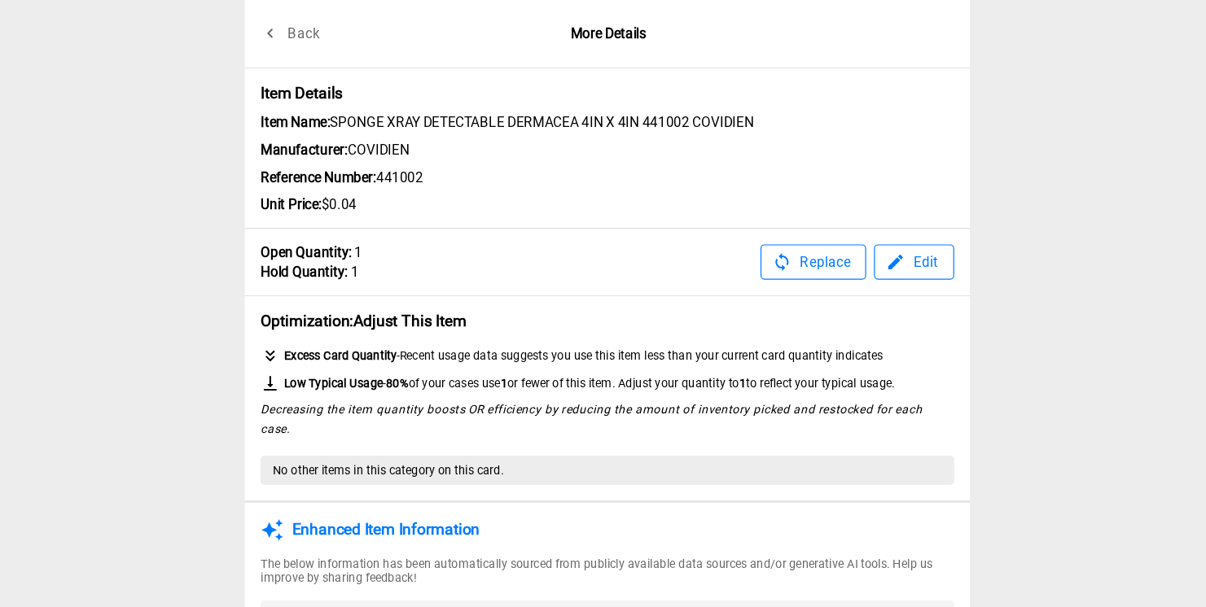
click at [332, 24] on button "Back" at bounding box center [340, 28] width 52 height 30
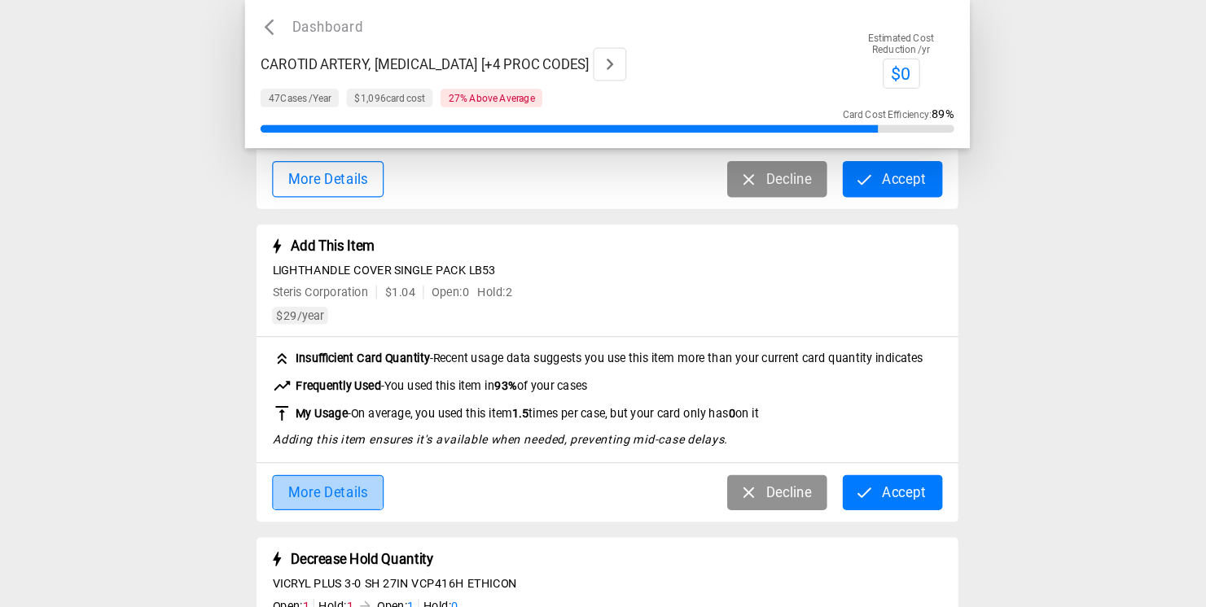
click at [373, 408] on button "More Details" at bounding box center [370, 411] width 93 height 30
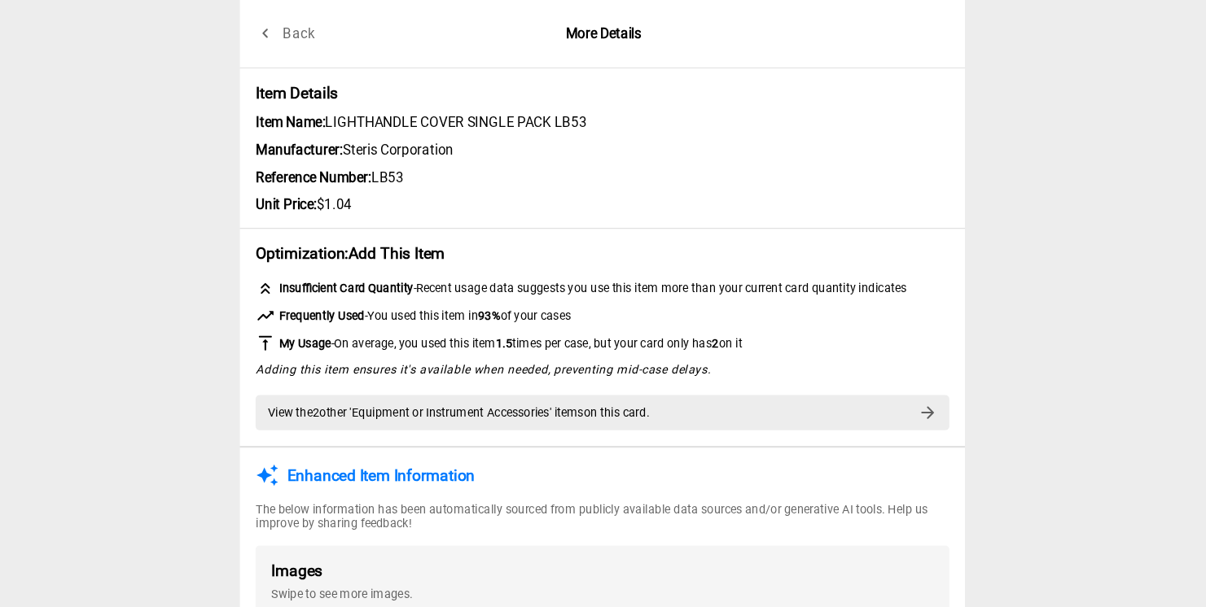
click at [351, 19] on button "Back" at bounding box center [340, 28] width 52 height 30
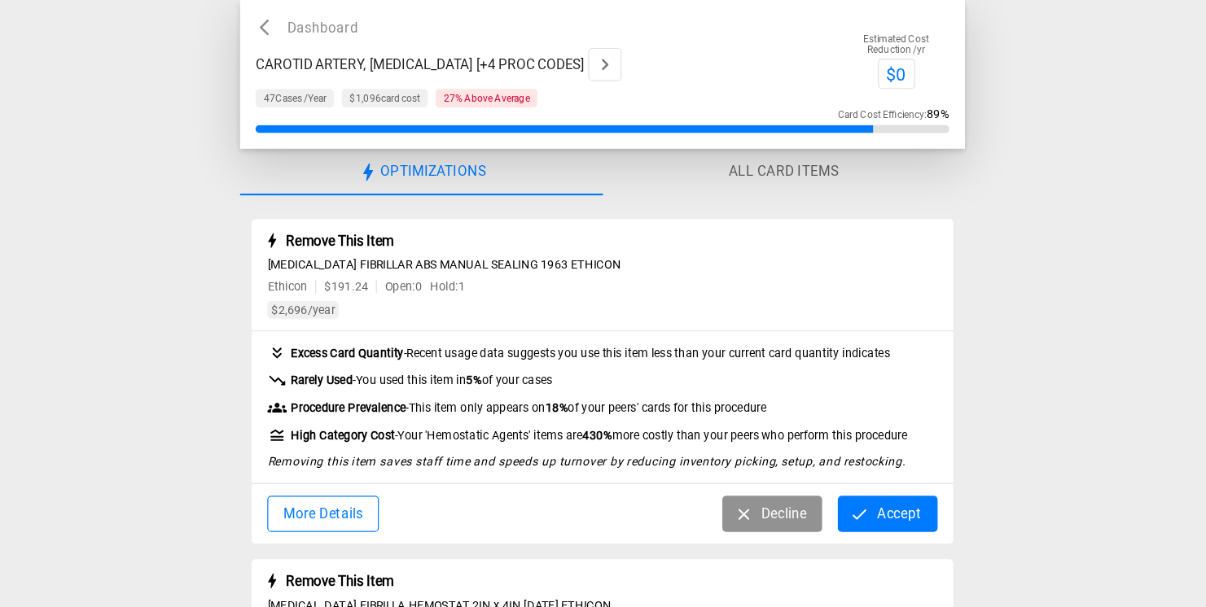
click at [399, 423] on button "More Details" at bounding box center [370, 428] width 93 height 30
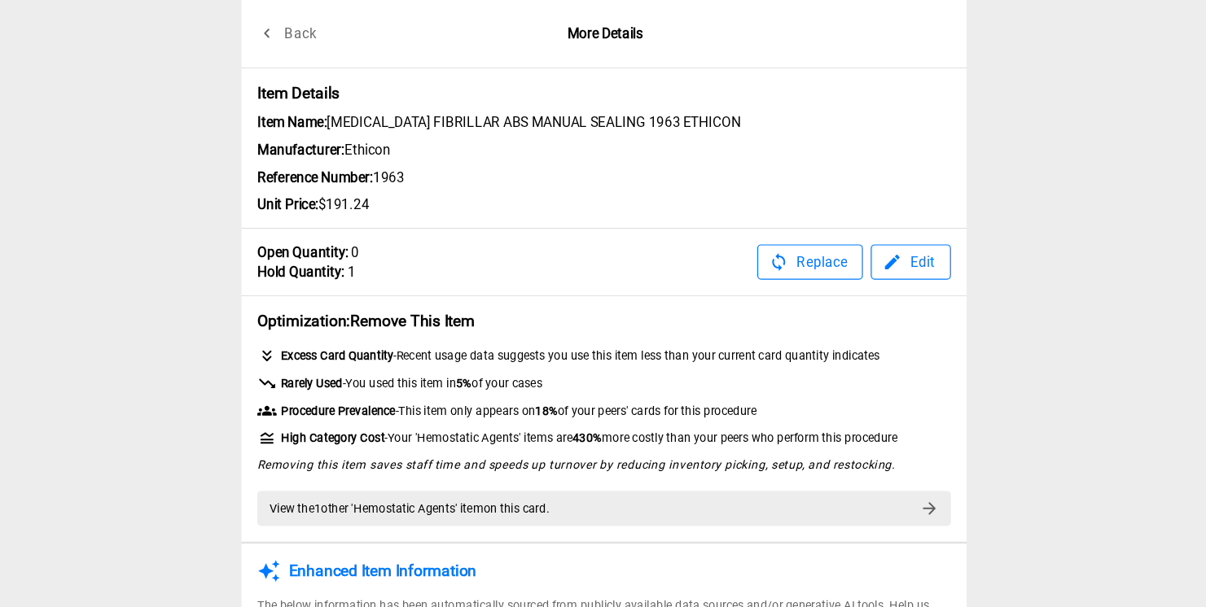
click at [348, 21] on button "Back" at bounding box center [340, 28] width 52 height 30
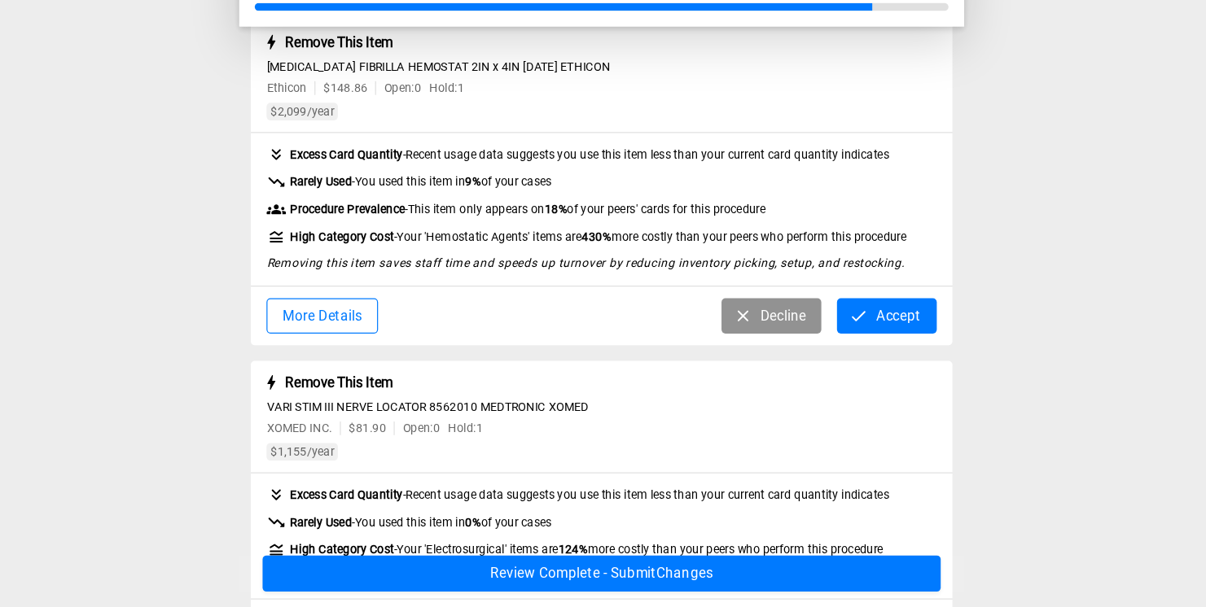
click at [406, 361] on button "More Details" at bounding box center [370, 365] width 93 height 30
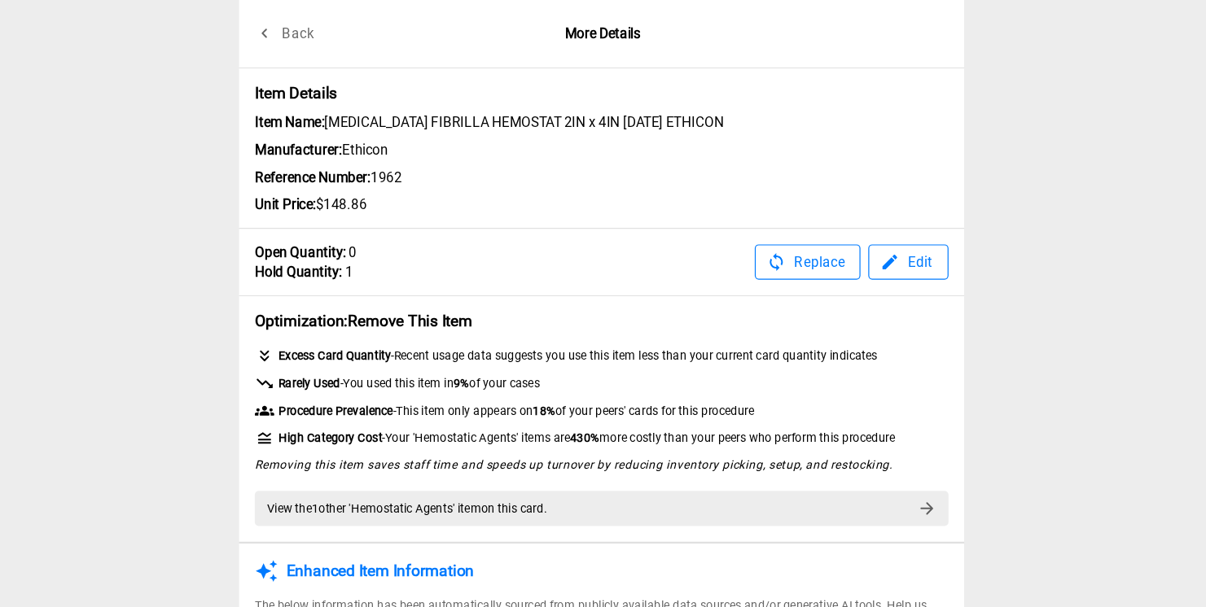
click at [343, 24] on button "Back" at bounding box center [340, 28] width 52 height 30
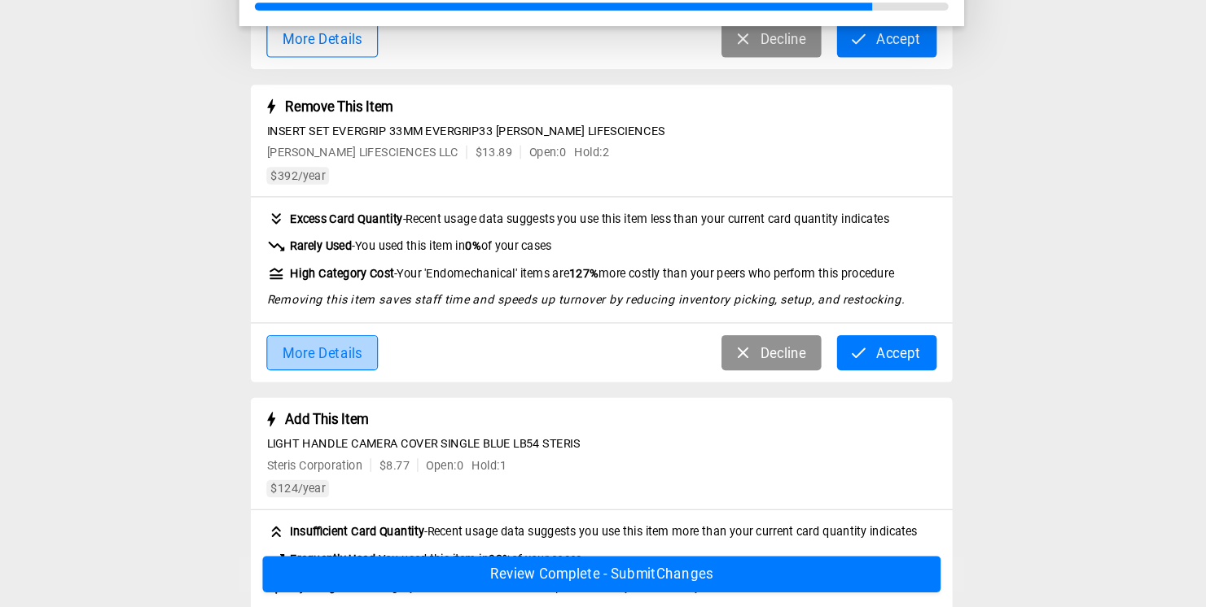
click at [392, 400] on button "More Details" at bounding box center [370, 396] width 93 height 30
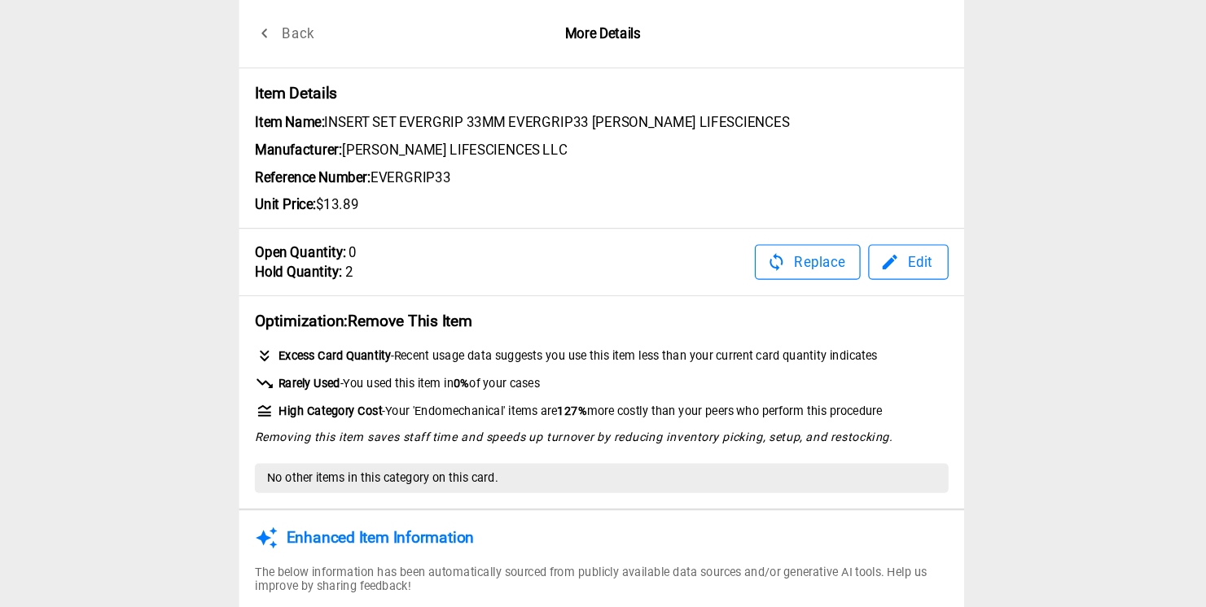
click at [348, 24] on button "Back" at bounding box center [340, 28] width 52 height 30
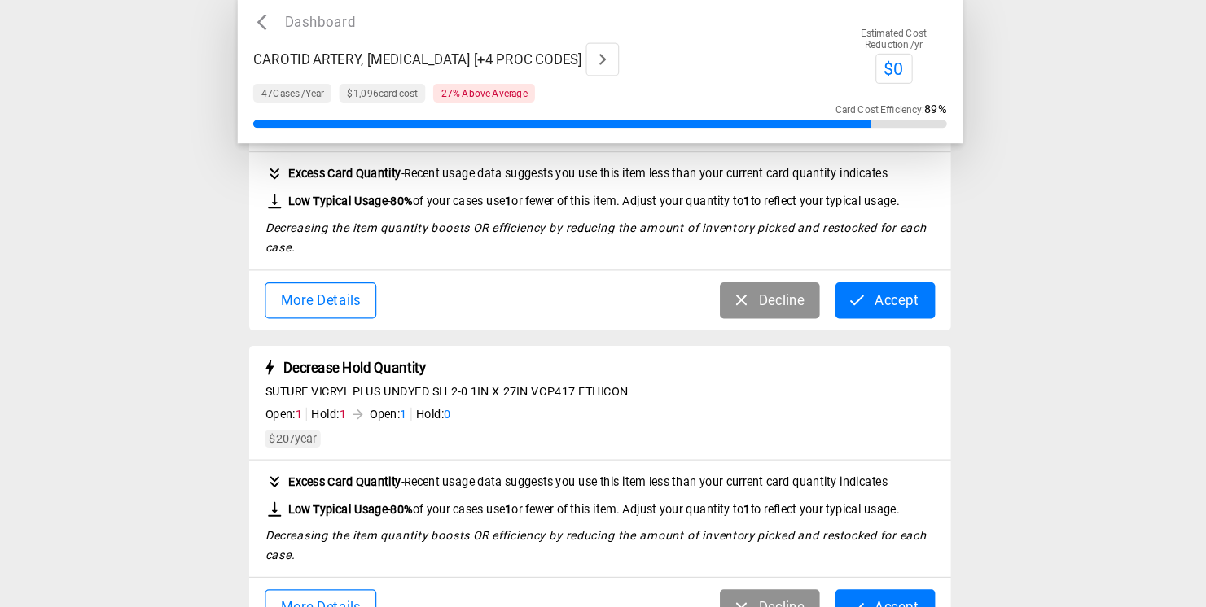
click at [351, 232] on div "More Details Decline Accept" at bounding box center [603, 255] width 584 height 50
click at [351, 249] on button "More Details" at bounding box center [370, 254] width 93 height 30
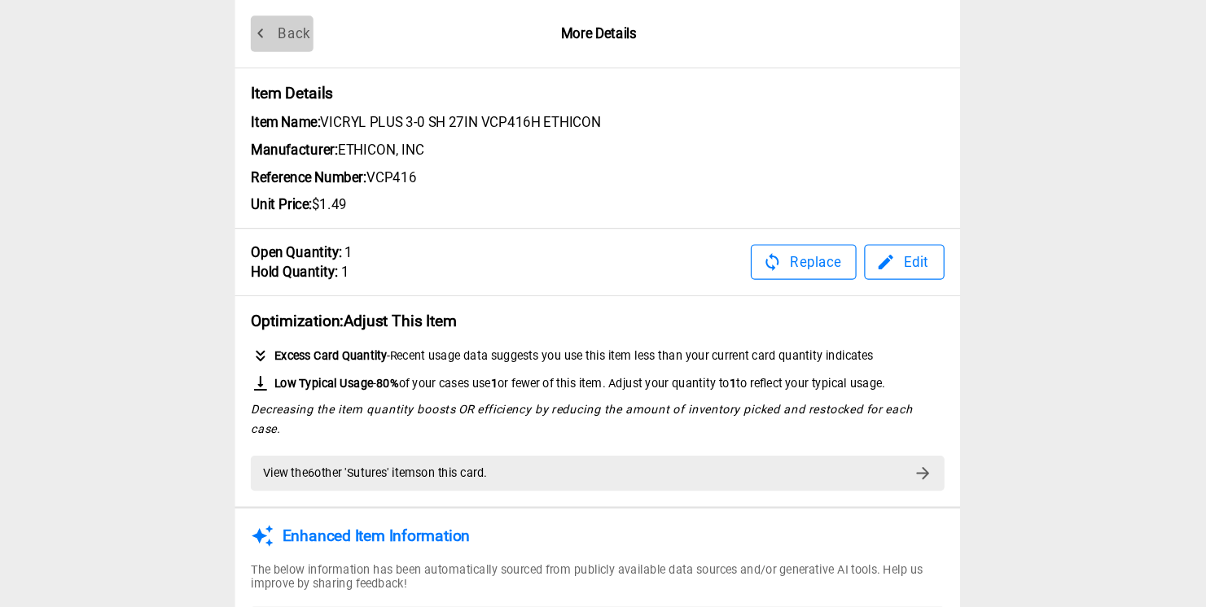
click at [350, 21] on button "Back" at bounding box center [340, 28] width 52 height 30
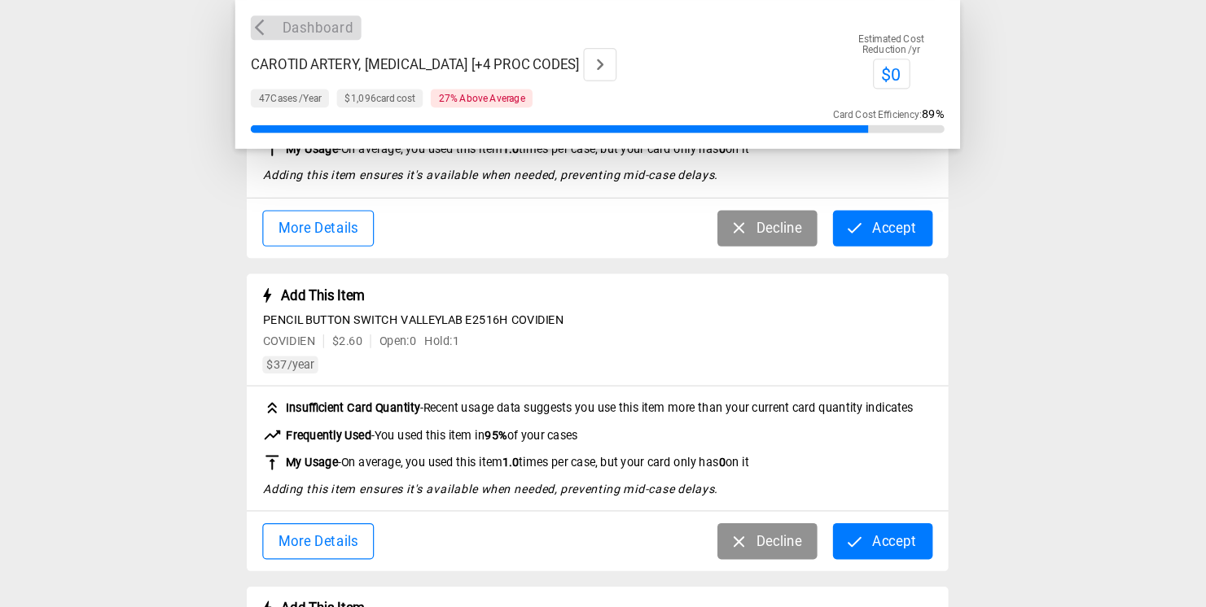
click at [361, 28] on button "Dashboard" at bounding box center [360, 23] width 92 height 20
